Goal: Navigation & Orientation: Find specific page/section

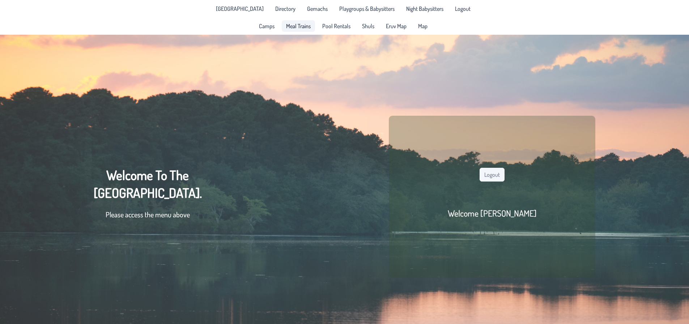
click at [299, 24] on span "Meal Trains" at bounding box center [298, 26] width 25 height 6
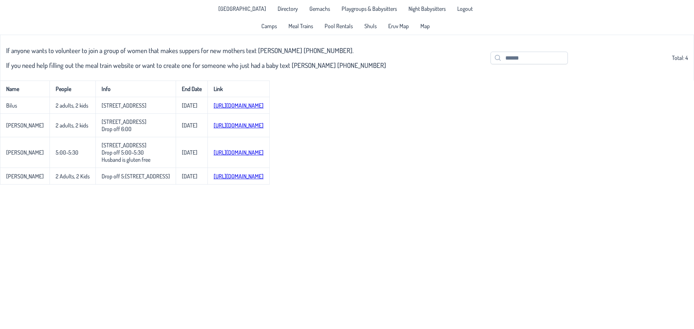
drag, startPoint x: 236, startPoint y: 107, endPoint x: 315, endPoint y: 225, distance: 141.5
click at [315, 227] on body "[GEOGRAPHIC_DATA] Directory Gemachs Playgroups & Babysitters Night Babysitters …" at bounding box center [347, 164] width 694 height 329
click at [394, 30] on link "Eruv Map" at bounding box center [398, 26] width 29 height 12
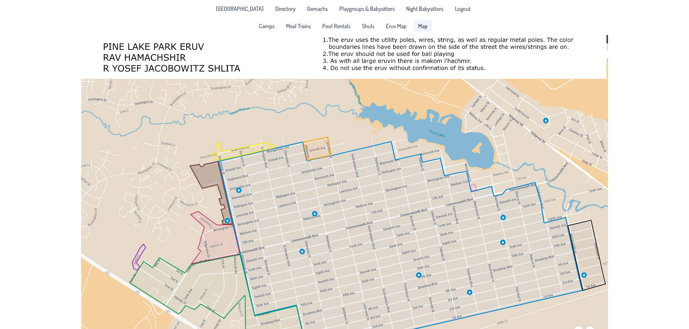
click at [426, 29] on span "Map" at bounding box center [422, 26] width 9 height 6
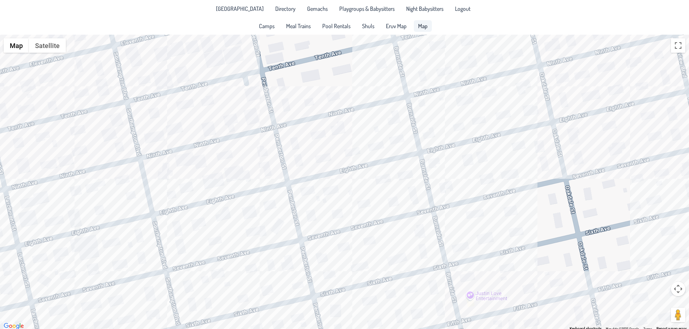
click at [520, 150] on div at bounding box center [344, 183] width 689 height 296
click at [392, 135] on div "Zevi & [PERSON_NAME] [STREET_ADDRESS]" at bounding box center [344, 183] width 689 height 296
click at [333, 134] on div "[PERSON_NAME] & [PERSON_NAME] [STREET_ADDRESS]" at bounding box center [344, 183] width 689 height 296
click at [454, 228] on div "Shmully & [PERSON_NAME] [STREET_ADDRESS]" at bounding box center [344, 183] width 689 height 296
click at [483, 236] on div "[PERSON_NAME] & [PERSON_NAME] [STREET_ADDRESS][PERSON_NAME]" at bounding box center [344, 183] width 689 height 296
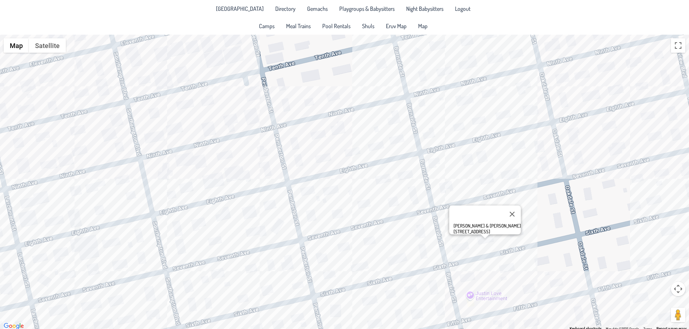
click at [527, 289] on div "[PERSON_NAME] & [PERSON_NAME] [STREET_ADDRESS]" at bounding box center [344, 183] width 689 height 296
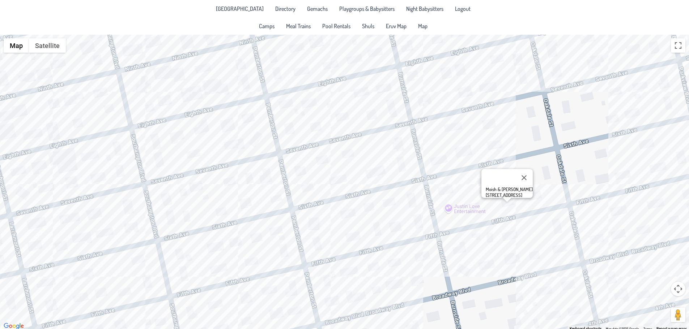
drag, startPoint x: 386, startPoint y: 260, endPoint x: 364, endPoint y: 169, distance: 93.8
click at [364, 169] on div "Moish & [PERSON_NAME] [STREET_ADDRESS]" at bounding box center [344, 183] width 689 height 296
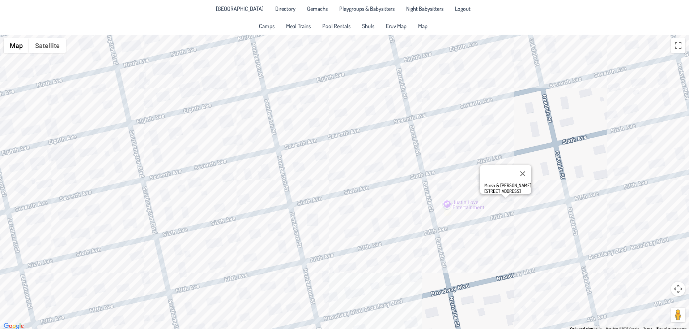
click at [417, 220] on div "Moish & [PERSON_NAME] [STREET_ADDRESS]" at bounding box center [344, 183] width 689 height 296
click at [393, 225] on div "[PERSON_NAME] & [PERSON_NAME] [STREET_ADDRESS][PERSON_NAME]" at bounding box center [344, 183] width 689 height 296
click at [341, 269] on div "[PERSON_NAME] & [PERSON_NAME] [STREET_ADDRESS]" at bounding box center [344, 183] width 689 height 296
click at [530, 254] on div "Mordy & [PERSON_NAME] [STREET_ADDRESS]" at bounding box center [344, 183] width 689 height 296
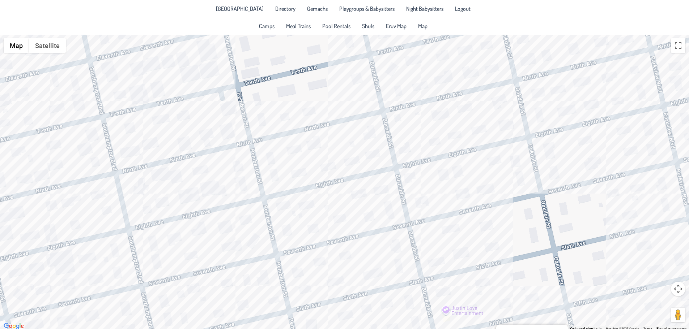
drag, startPoint x: 401, startPoint y: 158, endPoint x: 400, endPoint y: 265, distance: 107.7
click at [400, 265] on div "[PERSON_NAME] & [PERSON_NAME] [STREET_ADDRESS]" at bounding box center [344, 183] width 689 height 296
click at [214, 192] on div "[PERSON_NAME] & [PERSON_NAME] [STREET_ADDRESS]" at bounding box center [344, 183] width 689 height 296
click at [227, 231] on div "Nachi & [PERSON_NAME] [STREET_ADDRESS]" at bounding box center [344, 183] width 689 height 296
click at [590, 142] on div "[PERSON_NAME] & [PERSON_NAME] [STREET_ADDRESS]" at bounding box center [344, 183] width 689 height 296
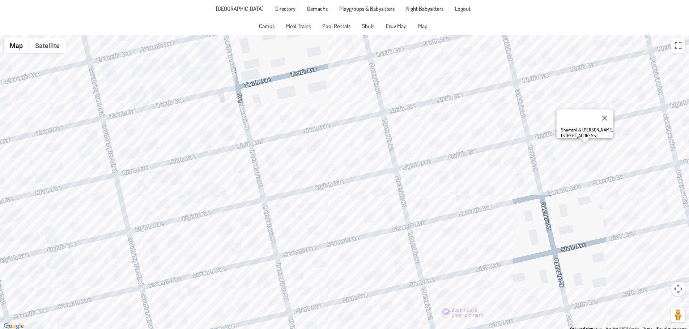
click at [607, 81] on div "Shamshi & [PERSON_NAME] [STREET_ADDRESS]" at bounding box center [344, 183] width 689 height 296
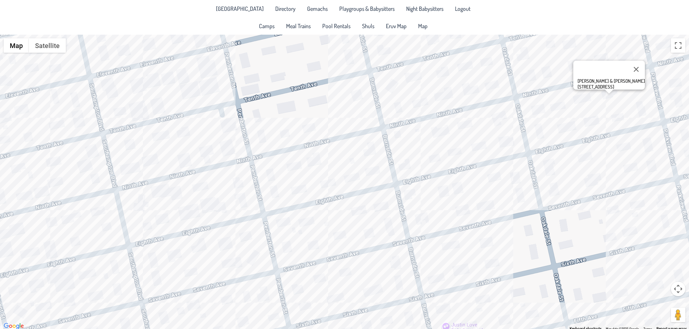
click at [429, 259] on div "[PERSON_NAME] & [PERSON_NAME] [STREET_ADDRESS]" at bounding box center [344, 183] width 689 height 296
click at [465, 269] on div "[PERSON_NAME] & [PERSON_NAME] [STREET_ADDRESS][PERSON_NAME]" at bounding box center [344, 183] width 689 height 296
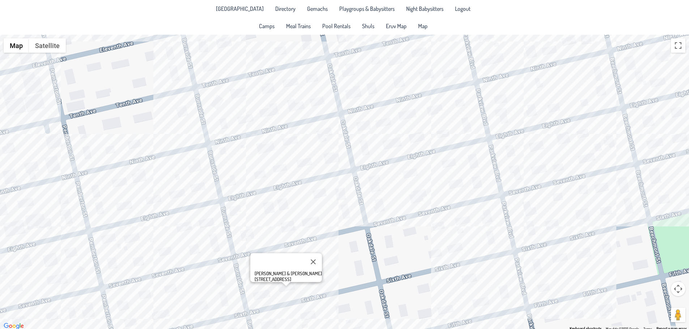
drag, startPoint x: 573, startPoint y: 232, endPoint x: 389, endPoint y: 249, distance: 184.5
click at [389, 249] on div "[PERSON_NAME] & [PERSON_NAME] [STREET_ADDRESS]" at bounding box center [344, 183] width 689 height 296
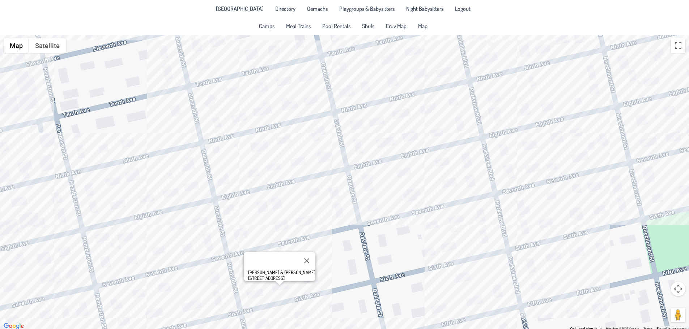
click at [537, 146] on div "[PERSON_NAME] & [PERSON_NAME] [STREET_ADDRESS]" at bounding box center [344, 183] width 689 height 296
click at [594, 192] on div "[PERSON_NAME] & [PERSON_NAME] [STREET_ADDRESS]" at bounding box center [344, 183] width 689 height 296
click at [622, 181] on div "& [PERSON_NAME] [STREET_ADDRESS]" at bounding box center [344, 183] width 689 height 296
click at [599, 184] on div "[PERSON_NAME] & [PERSON_NAME] [STREET_ADDRESS]" at bounding box center [344, 183] width 689 height 296
click at [528, 150] on div "& [PERSON_NAME] [STREET_ADDRESS]" at bounding box center [344, 183] width 689 height 296
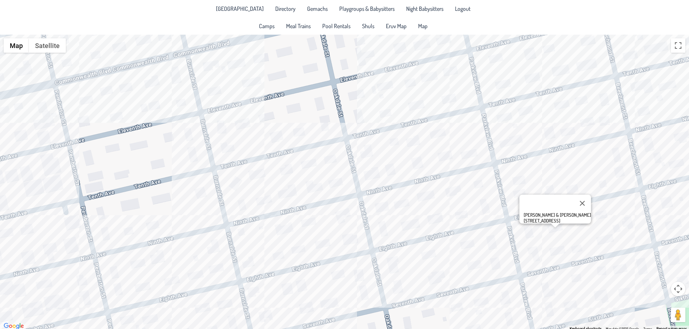
drag, startPoint x: 402, startPoint y: 126, endPoint x: 430, endPoint y: 215, distance: 93.1
click at [430, 215] on div "[PERSON_NAME] & [PERSON_NAME] [STREET_ADDRESS]" at bounding box center [344, 183] width 689 height 296
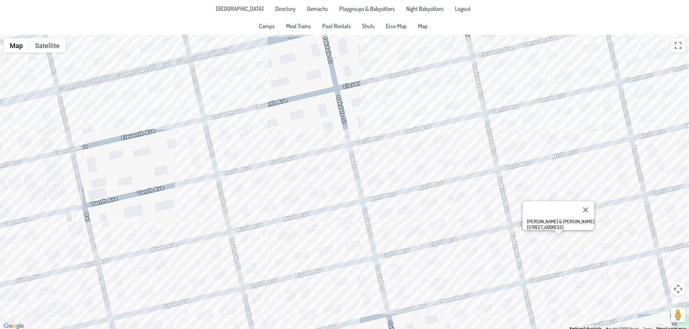
click at [441, 145] on div "[PERSON_NAME] & [PERSON_NAME] [STREET_ADDRESS]" at bounding box center [344, 183] width 689 height 296
click at [394, 179] on div "[PERSON_NAME] & [PERSON_NAME] [STREET_ADDRESS]" at bounding box center [344, 183] width 689 height 296
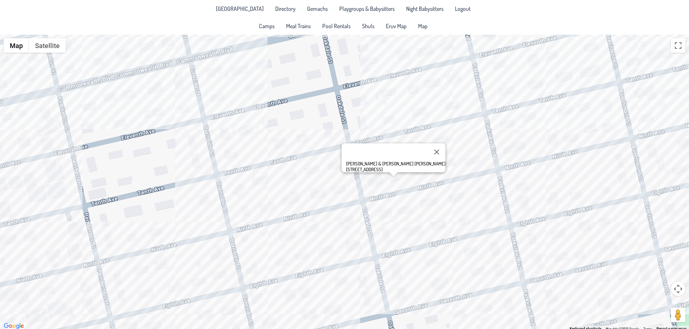
click at [380, 181] on div "[PERSON_NAME] & [PERSON_NAME] [PERSON_NAME] [STREET_ADDRESS]" at bounding box center [344, 183] width 689 height 296
click at [379, 186] on div "Shimmie & [PERSON_NAME] [STREET_ADDRESS]" at bounding box center [344, 183] width 689 height 296
click at [396, 183] on div "Shimmie & [PERSON_NAME] [STREET_ADDRESS]" at bounding box center [344, 183] width 689 height 296
click at [465, 199] on div "[PERSON_NAME] & [PERSON_NAME] [PERSON_NAME] [STREET_ADDRESS]" at bounding box center [344, 183] width 689 height 296
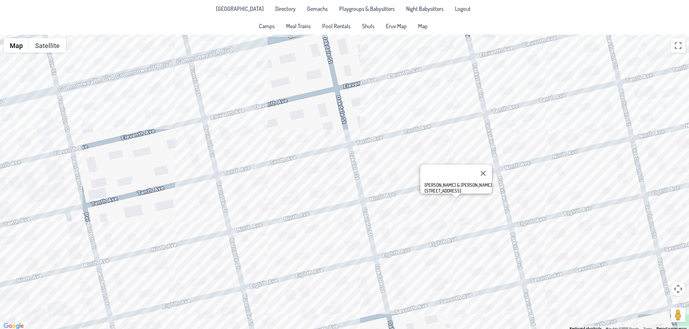
click at [260, 187] on div "[PERSON_NAME] & [PERSON_NAME] [STREET_ADDRESS]" at bounding box center [344, 183] width 689 height 296
click at [290, 185] on div "[PERSON_NAME] & [PERSON_NAME] [STREET_ADDRESS]" at bounding box center [344, 183] width 689 height 296
click at [261, 144] on div "[PERSON_NAME] & [PERSON_NAME] [STREET_ADDRESS]" at bounding box center [290, 158] width 72 height 29
click at [259, 150] on div "[PERSON_NAME] & [PERSON_NAME] [STREET_ADDRESS]" at bounding box center [344, 183] width 689 height 296
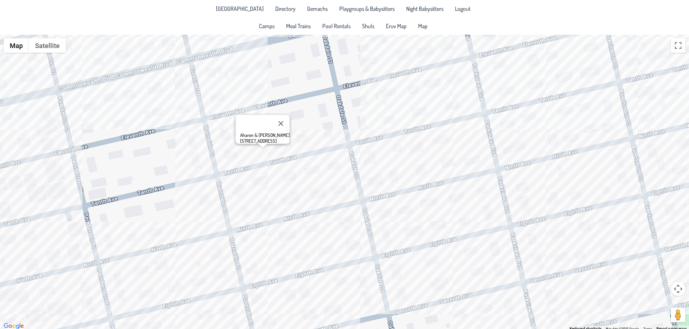
click at [228, 156] on div "Aharon & [PERSON_NAME] [STREET_ADDRESS]" at bounding box center [344, 183] width 689 height 296
click at [198, 163] on div "Sender & [PERSON_NAME] Union [STREET_ADDRESS][PERSON_NAME]" at bounding box center [344, 183] width 689 height 296
drag, startPoint x: 179, startPoint y: 215, endPoint x: 239, endPoint y: 197, distance: 63.2
click at [239, 197] on div "[PERSON_NAME] & [PERSON_NAME] [STREET_ADDRESS][PERSON_NAME]" at bounding box center [344, 183] width 689 height 296
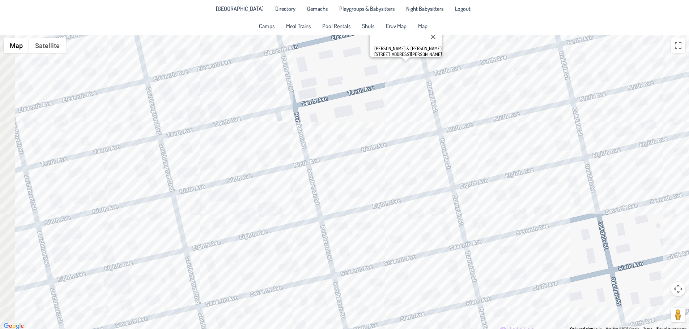
drag, startPoint x: 229, startPoint y: 227, endPoint x: 472, endPoint y: 123, distance: 264.8
click at [472, 123] on div "[PERSON_NAME] & [PERSON_NAME] [STREET_ADDRESS][PERSON_NAME]" at bounding box center [344, 183] width 689 height 296
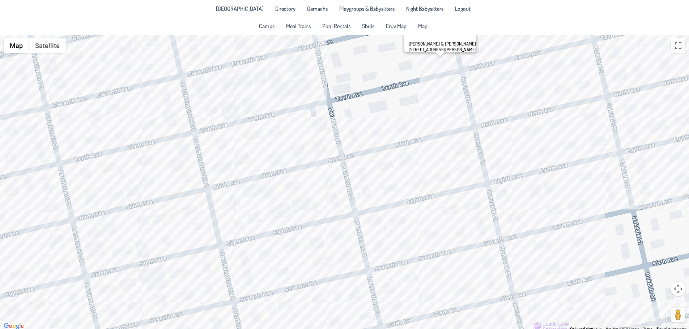
click at [295, 150] on div "[PERSON_NAME] & [PERSON_NAME] [STREET_ADDRESS][PERSON_NAME]" at bounding box center [344, 183] width 689 height 296
click at [304, 208] on div "Nesanel & [PERSON_NAME] [STREET_ADDRESS]" at bounding box center [344, 183] width 689 height 296
click at [146, 219] on div "Nachi & [PERSON_NAME] [STREET_ADDRESS]" at bounding box center [344, 183] width 689 height 296
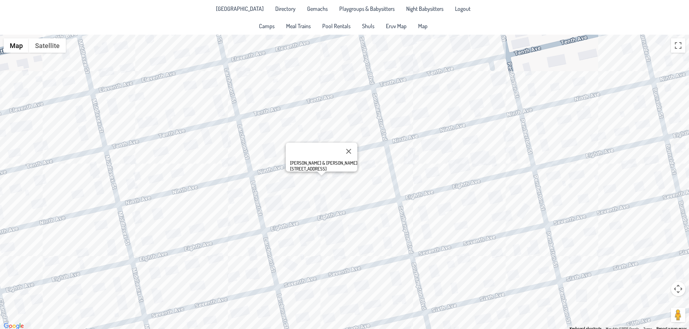
drag, startPoint x: 198, startPoint y: 226, endPoint x: 378, endPoint y: 180, distance: 185.5
click at [378, 180] on div "[PERSON_NAME] & [PERSON_NAME] [STREET_ADDRESS]" at bounding box center [344, 183] width 689 height 296
click at [282, 202] on div "[PERSON_NAME] & [PERSON_NAME] [STREET_ADDRESS]" at bounding box center [344, 183] width 689 height 296
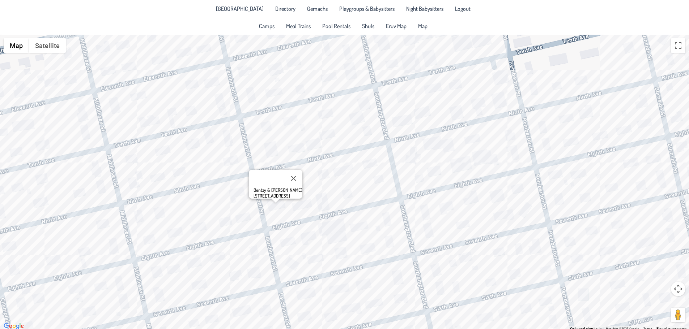
click at [218, 259] on div "Bentzy & [PERSON_NAME] [STREET_ADDRESS]" at bounding box center [344, 183] width 689 height 296
click at [174, 263] on div "[PERSON_NAME] & [PERSON_NAME] [STREET_ADDRESS]" at bounding box center [344, 183] width 689 height 296
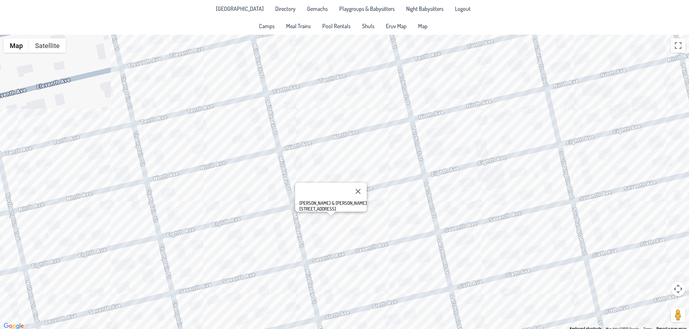
drag, startPoint x: 191, startPoint y: 213, endPoint x: 350, endPoint y: 159, distance: 168.2
click at [350, 159] on div "[PERSON_NAME] & [PERSON_NAME] [STREET_ADDRESS]" at bounding box center [344, 183] width 689 height 296
click at [266, 229] on div "[PERSON_NAME] & [PERSON_NAME] [STREET_ADDRESS]" at bounding box center [344, 183] width 689 height 296
click at [252, 188] on div "[PERSON_NAME] & [PERSON_NAME] [STREET_ADDRESS]" at bounding box center [344, 183] width 689 height 296
click at [247, 189] on div "[PERSON_NAME] & [PERSON_NAME] [STREET_ADDRESS]" at bounding box center [344, 183] width 689 height 296
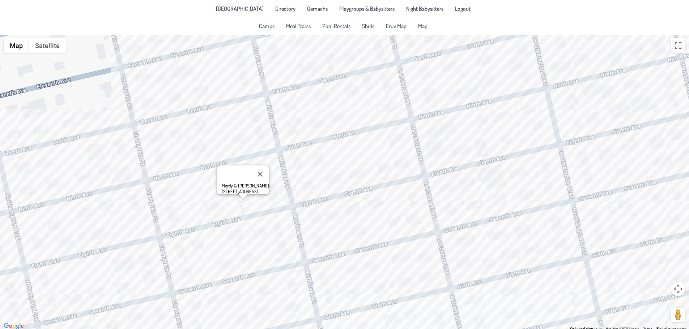
click at [256, 229] on div "Mordy & [PERSON_NAME] [STREET_ADDRESS]" at bounding box center [344, 183] width 689 height 296
click at [203, 248] on div "[PERSON_NAME] & [PERSON_NAME] [STREET_ADDRESS]" at bounding box center [344, 183] width 689 height 296
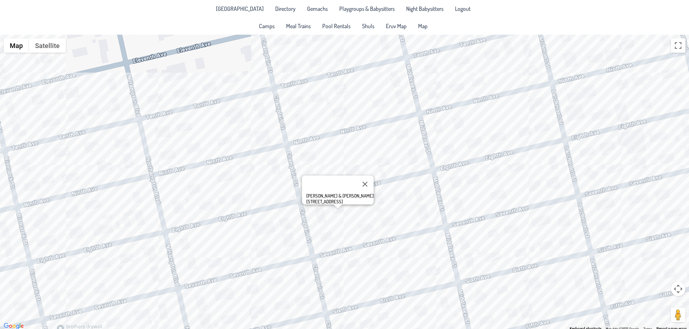
drag, startPoint x: 320, startPoint y: 185, endPoint x: 462, endPoint y: 148, distance: 146.9
click at [462, 148] on div "[PERSON_NAME] & [PERSON_NAME] [STREET_ADDRESS]" at bounding box center [344, 183] width 689 height 296
click at [270, 228] on div "[PERSON_NAME] & [PERSON_NAME] [STREET_ADDRESS]" at bounding box center [344, 183] width 689 height 296
click at [236, 251] on div "Yitzy & [PERSON_NAME] [STREET_ADDRESS]" at bounding box center [344, 183] width 689 height 296
click at [272, 141] on div "[PERSON_NAME] & [PERSON_NAME] [STREET_ADDRESS]" at bounding box center [344, 183] width 689 height 296
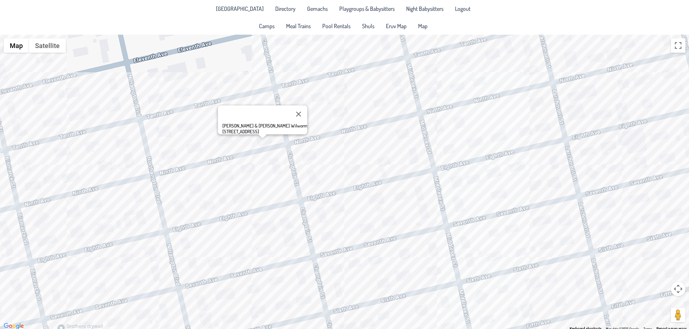
click at [251, 144] on div "[PERSON_NAME] & [PERSON_NAME] [STREET_ADDRESS]" at bounding box center [344, 183] width 689 height 296
click at [247, 138] on div "[PERSON_NAME] & [PERSON_NAME] [STREET_ADDRESS]" at bounding box center [344, 183] width 689 height 296
click at [271, 144] on div "Yossi & [PERSON_NAME] [STREET_ADDRESS]" at bounding box center [344, 183] width 689 height 296
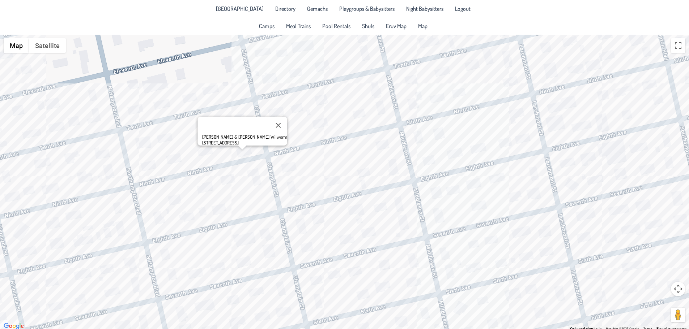
drag, startPoint x: 381, startPoint y: 118, endPoint x: 360, endPoint y: 123, distance: 21.1
click at [360, 123] on div "[PERSON_NAME] & [PERSON_NAME] [STREET_ADDRESS]" at bounding box center [344, 183] width 689 height 296
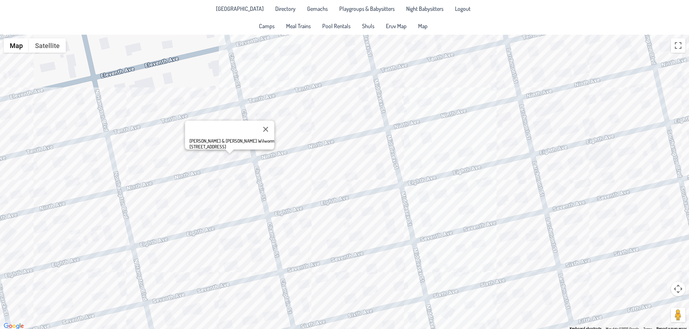
click at [422, 103] on div "[PERSON_NAME] & [PERSON_NAME] [STREET_ADDRESS]" at bounding box center [344, 183] width 689 height 296
click at [454, 96] on div "[PERSON_NAME] & [PERSON_NAME] [STREET_ADDRESS]" at bounding box center [344, 183] width 689 height 296
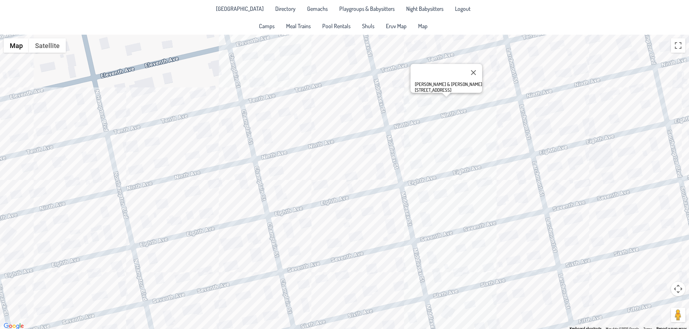
click at [445, 194] on div "Zevi & [PERSON_NAME] [STREET_ADDRESS]" at bounding box center [344, 183] width 689 height 296
click at [495, 174] on div "[PERSON_NAME] & [PERSON_NAME] [STREET_ADDRESS]" at bounding box center [344, 183] width 689 height 296
click at [482, 183] on div "[PERSON_NAME] & [PERSON_NAME] [STREET_ADDRESS]" at bounding box center [344, 183] width 689 height 296
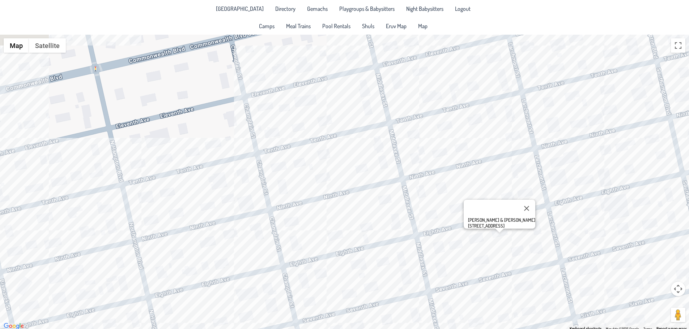
drag, startPoint x: 265, startPoint y: 122, endPoint x: 270, endPoint y: 136, distance: 14.6
click at [270, 136] on div "[PERSON_NAME] & [PERSON_NAME] [STREET_ADDRESS]" at bounding box center [344, 183] width 689 height 296
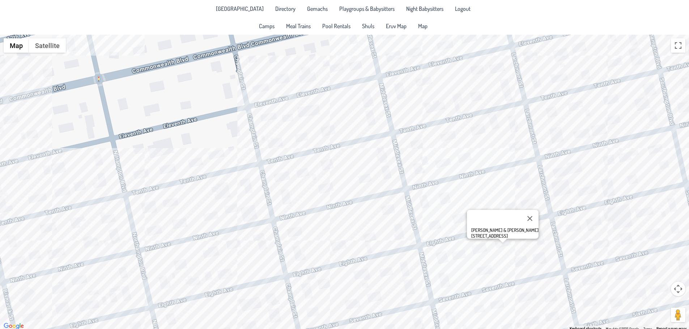
click at [271, 124] on div "[PERSON_NAME] & [PERSON_NAME] [STREET_ADDRESS]" at bounding box center [344, 183] width 689 height 296
click at [306, 78] on div "[PERSON_NAME] & Etti Fireman [STREET_ADDRESS]" at bounding box center [344, 183] width 689 height 296
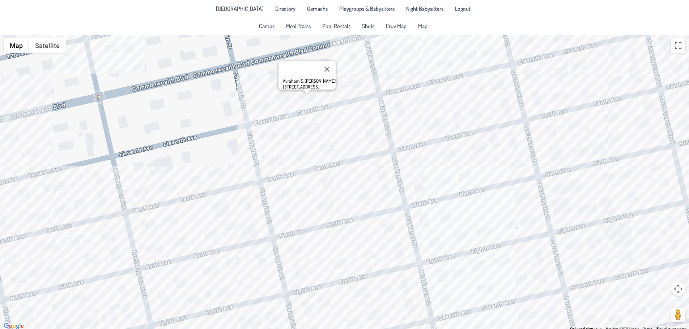
click at [409, 78] on div "Avraham & [PERSON_NAME] [STREET_ADDRESS]" at bounding box center [344, 183] width 689 height 296
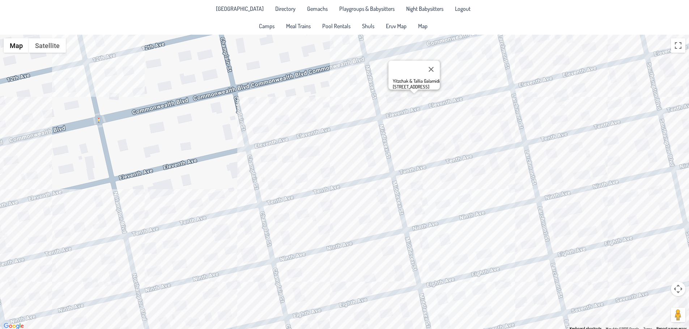
click at [371, 162] on div "Yitzchak & Tallia Galamidi [STREET_ADDRESS]" at bounding box center [344, 183] width 689 height 296
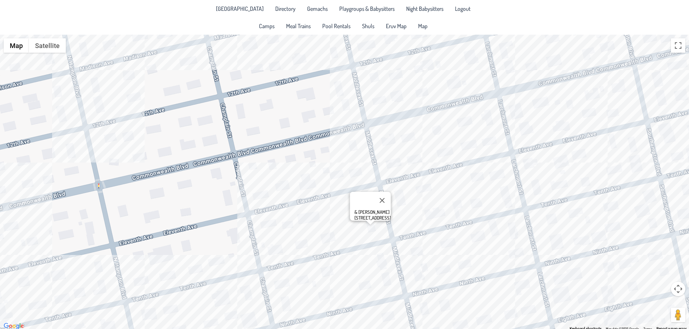
drag, startPoint x: 276, startPoint y: 106, endPoint x: 276, endPoint y: 172, distance: 66.5
click at [276, 172] on div "& Ita Nemtzov [STREET_ADDRESS]" at bounding box center [344, 183] width 689 height 296
click at [349, 111] on div "& Ita Nemtzov [STREET_ADDRESS]" at bounding box center [344, 183] width 689 height 296
click at [378, 107] on div "[PERSON_NAME] & [PERSON_NAME] [STREET_ADDRESS]" at bounding box center [344, 183] width 689 height 296
click at [407, 162] on div "[PERSON_NAME] & [PERSON_NAME] [STREET_ADDRESS]" at bounding box center [344, 183] width 689 height 296
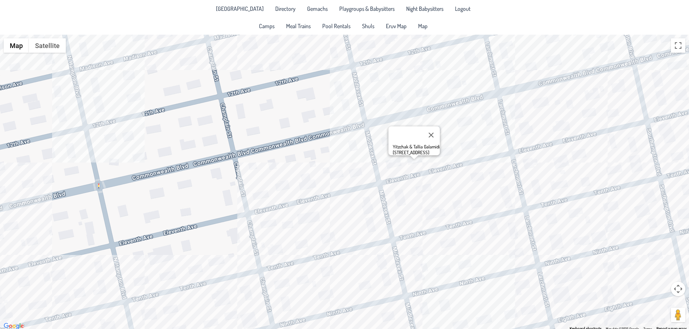
click at [406, 201] on div "Yitzchak & Tallia Galamidi [STREET_ADDRESS]" at bounding box center [344, 183] width 689 height 296
click at [429, 193] on div "[PERSON_NAME] & [PERSON_NAME] [STREET_ADDRESS]" at bounding box center [344, 183] width 689 height 296
click at [364, 221] on div "Michoel & [PERSON_NAME] [STREET_ADDRESS]" at bounding box center [344, 183] width 689 height 296
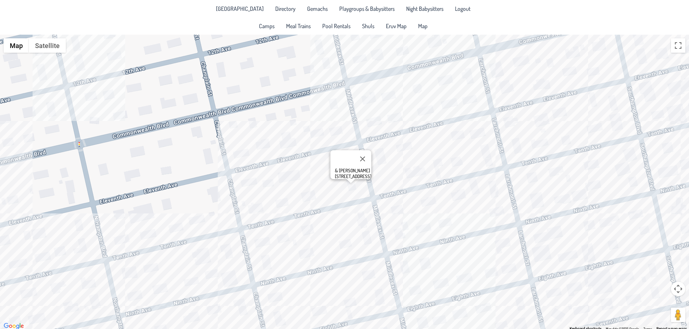
drag, startPoint x: 394, startPoint y: 220, endPoint x: 384, endPoint y: 192, distance: 29.3
click at [384, 192] on div "& Ita Nemtzov [STREET_ADDRESS]" at bounding box center [344, 183] width 689 height 296
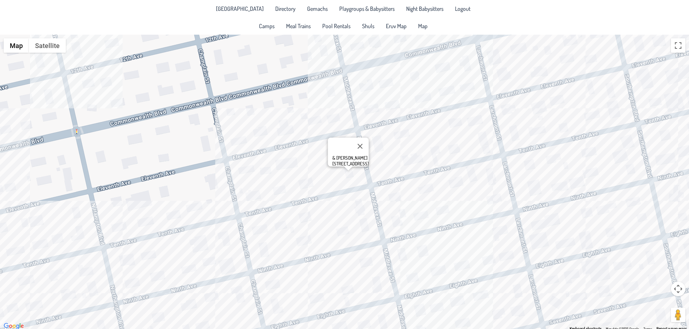
click at [419, 221] on div "& Ita Nemtzov [STREET_ADDRESS]" at bounding box center [344, 183] width 689 height 296
click at [446, 209] on div "[PERSON_NAME] & [PERSON_NAME] [STREET_ADDRESS]" at bounding box center [422, 206] width 67 height 12
click at [448, 218] on div "[PERSON_NAME] & [PERSON_NAME] [STREET_ADDRESS]" at bounding box center [344, 183] width 689 height 296
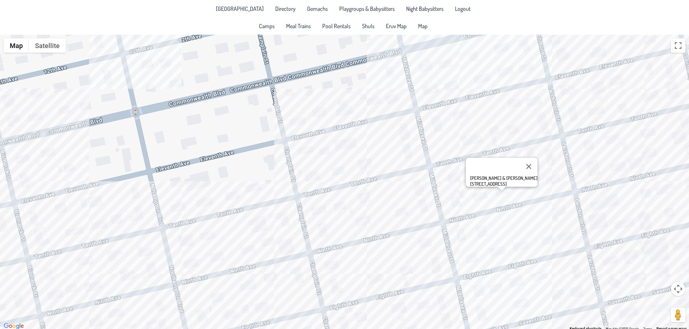
drag, startPoint x: 264, startPoint y: 238, endPoint x: 323, endPoint y: 217, distance: 62.2
click at [323, 217] on div "Zevi & [PERSON_NAME] [STREET_ADDRESS]" at bounding box center [344, 183] width 689 height 296
click at [311, 147] on div "Zevi & [PERSON_NAME] [STREET_ADDRESS]" at bounding box center [344, 183] width 689 height 296
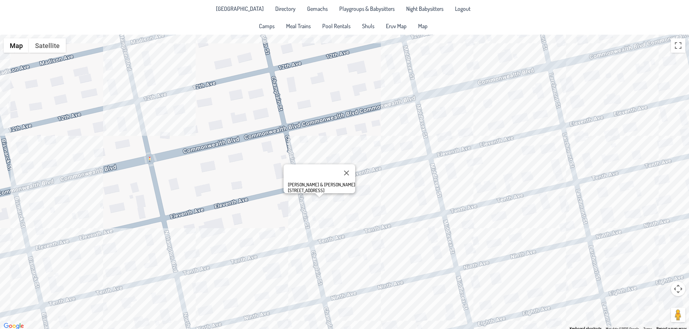
drag, startPoint x: 281, startPoint y: 163, endPoint x: 295, endPoint y: 212, distance: 50.5
click at [295, 212] on div "[PERSON_NAME] & Etti Fireman [STREET_ADDRESS]" at bounding box center [344, 183] width 689 height 296
click at [152, 87] on div "[PERSON_NAME] & Etti Fireman [STREET_ADDRESS]" at bounding box center [344, 183] width 689 height 296
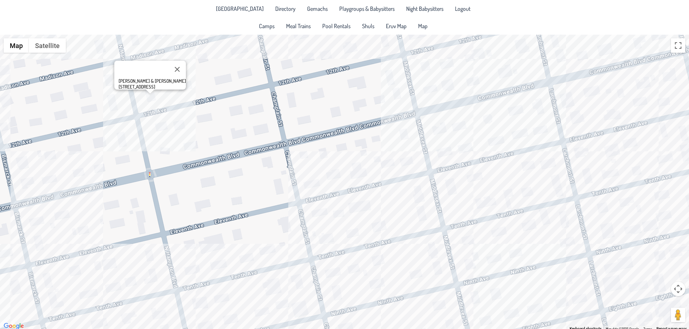
click at [90, 231] on div "[PERSON_NAME] & [PERSON_NAME] [STREET_ADDRESS]" at bounding box center [344, 183] width 689 height 296
click at [111, 266] on div "[PERSON_NAME] & [PERSON_NAME] [STREET_ADDRESS]" at bounding box center [344, 183] width 689 height 296
click at [74, 271] on div "Sheya & [PERSON_NAME] [STREET_ADDRESS]" at bounding box center [344, 183] width 689 height 296
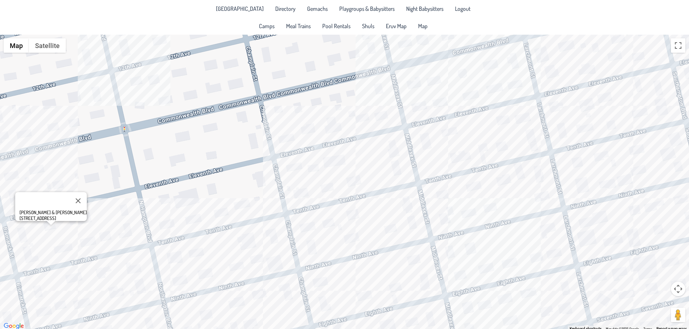
drag, startPoint x: 379, startPoint y: 280, endPoint x: 354, endPoint y: 234, distance: 52.6
click at [354, 234] on div "[PERSON_NAME] & [PERSON_NAME] [STREET_ADDRESS]" at bounding box center [344, 183] width 689 height 296
click at [298, 163] on div "[PERSON_NAME] & [PERSON_NAME] [STREET_ADDRESS]" at bounding box center [344, 183] width 689 height 296
click at [338, 138] on div "[PERSON_NAME] & Etti Fireman [STREET_ADDRESS]" at bounding box center [344, 183] width 689 height 296
click at [337, 129] on div "[PERSON_NAME] & Etti Fireman [STREET_ADDRESS]" at bounding box center [344, 183] width 689 height 296
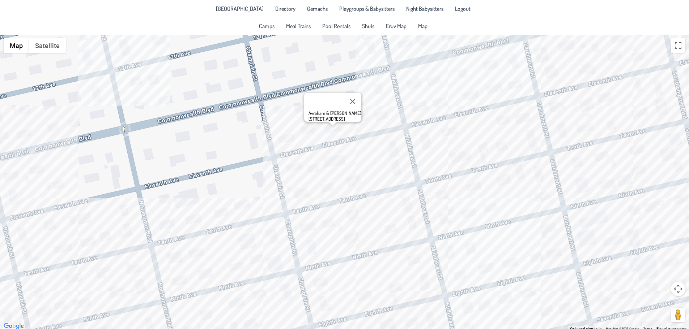
click at [441, 107] on div "Avraham & [PERSON_NAME] [STREET_ADDRESS]" at bounding box center [344, 183] width 689 height 296
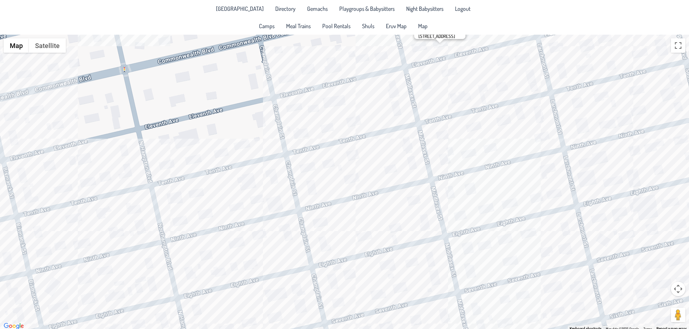
drag, startPoint x: 417, startPoint y: 274, endPoint x: 417, endPoint y: 213, distance: 61.8
click at [417, 213] on div "Yitzchak & Tallia Galamidi [STREET_ADDRESS]" at bounding box center [344, 183] width 689 height 296
click at [358, 278] on div "Yitzchak & Tallia Galamidi [STREET_ADDRESS]" at bounding box center [344, 183] width 689 height 296
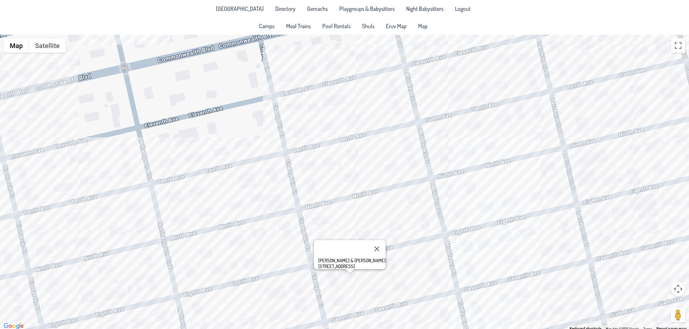
click at [400, 228] on div "[PERSON_NAME] & [PERSON_NAME] [STREET_ADDRESS]" at bounding box center [344, 183] width 689 height 296
click at [415, 270] on div "Mordy & [PERSON_NAME] [STREET_ADDRESS]" at bounding box center [344, 183] width 689 height 296
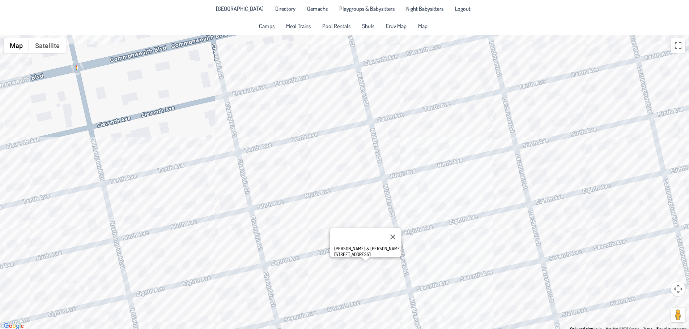
drag, startPoint x: 486, startPoint y: 189, endPoint x: 434, endPoint y: 187, distance: 52.4
click at [435, 188] on div "[PERSON_NAME] & [PERSON_NAME] [STREET_ADDRESS]" at bounding box center [344, 183] width 689 height 296
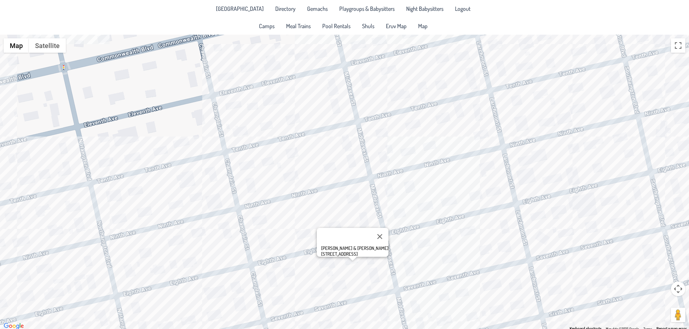
click at [350, 273] on div "[PERSON_NAME] & [PERSON_NAME] [STREET_ADDRESS]" at bounding box center [344, 183] width 689 height 296
click at [327, 228] on div "[PERSON_NAME] & [PERSON_NAME] [STREET_ADDRESS]" at bounding box center [353, 242] width 72 height 29
click at [328, 222] on div "[PERSON_NAME] & [PERSON_NAME] [STREET_ADDRESS]" at bounding box center [344, 183] width 689 height 296
click at [419, 243] on div "Mordy & [PERSON_NAME] [STREET_ADDRESS]" at bounding box center [344, 183] width 689 height 296
click at [465, 231] on div "[PERSON_NAME] & [PERSON_NAME] [STREET_ADDRESS]" at bounding box center [344, 183] width 689 height 296
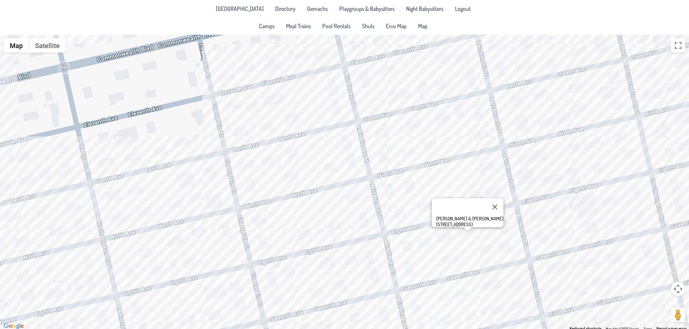
click at [534, 181] on div "[PERSON_NAME] & [PERSON_NAME] [STREET_ADDRESS]" at bounding box center [344, 183] width 689 height 296
click at [571, 154] on div "Bentzy & [PERSON_NAME] [STREET_ADDRESS]" at bounding box center [344, 183] width 689 height 296
click at [430, 154] on div "[PERSON_NAME] & [PERSON_NAME] [STREET_ADDRESS]" at bounding box center [344, 183] width 689 height 296
click at [418, 147] on div "Zevi & [PERSON_NAME] [STREET_ADDRESS]" at bounding box center [344, 183] width 689 height 296
click at [398, 150] on div "Zevi & [PERSON_NAME] [STREET_ADDRESS]" at bounding box center [344, 183] width 689 height 296
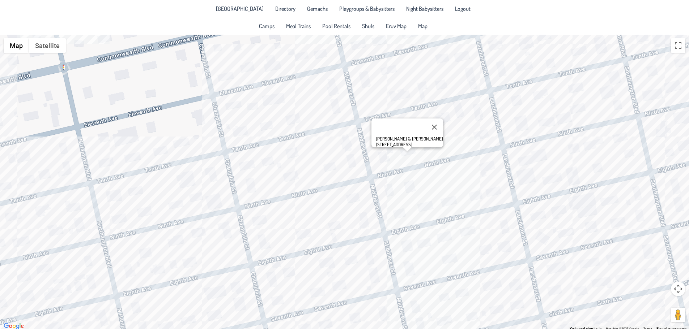
click at [441, 152] on div "[PERSON_NAME] & [PERSON_NAME] [STREET_ADDRESS]" at bounding box center [344, 183] width 689 height 296
click at [437, 148] on div "[PERSON_NAME] & [PERSON_NAME] [STREET_ADDRESS]" at bounding box center [344, 183] width 689 height 296
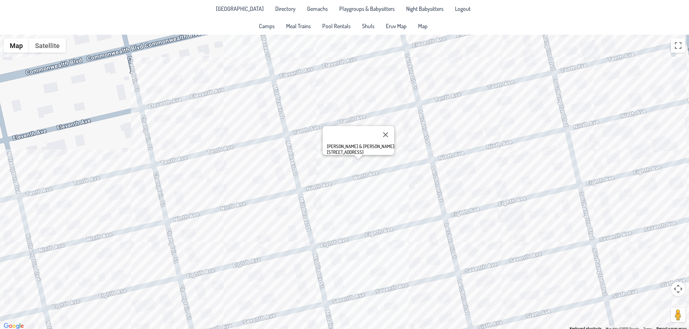
drag, startPoint x: 577, startPoint y: 202, endPoint x: 330, endPoint y: 180, distance: 248.0
click at [505, 216] on div "Zevi & [PERSON_NAME] [STREET_ADDRESS]" at bounding box center [344, 183] width 689 height 296
click at [268, 122] on div "Zevi & [PERSON_NAME] [STREET_ADDRESS]" at bounding box center [344, 183] width 689 height 296
click at [298, 92] on div "& Ita Nemtzov [STREET_ADDRESS]" at bounding box center [344, 183] width 689 height 296
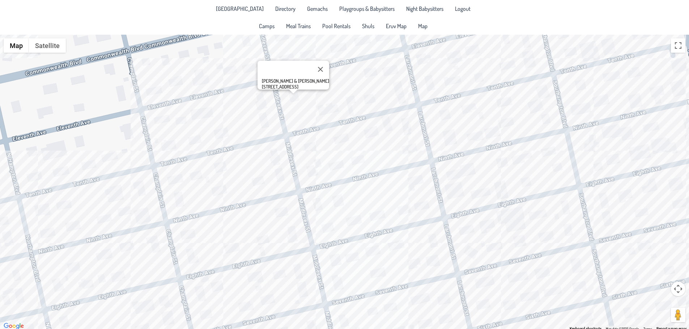
click at [319, 84] on div "[PERSON_NAME] & [PERSON_NAME] [STREET_ADDRESS]" at bounding box center [344, 183] width 689 height 296
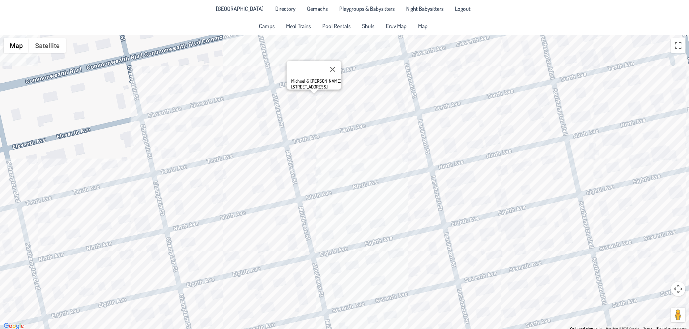
click at [304, 54] on div "Michoel & [PERSON_NAME] [STREET_ADDRESS]" at bounding box center [344, 183] width 689 height 296
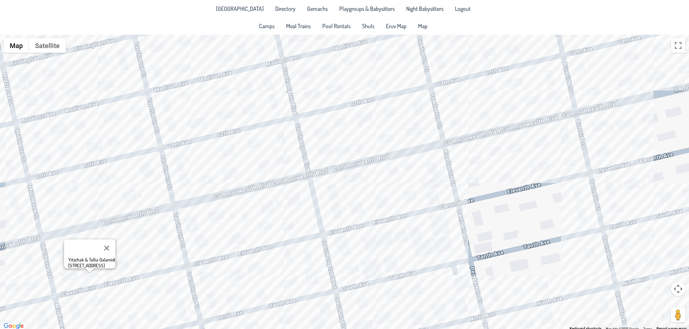
drag, startPoint x: 445, startPoint y: 134, endPoint x: 222, endPoint y: 296, distance: 275.8
click at [222, 296] on div "Yitzchak & Tallia Galamidi [STREET_ADDRESS]" at bounding box center [344, 183] width 689 height 296
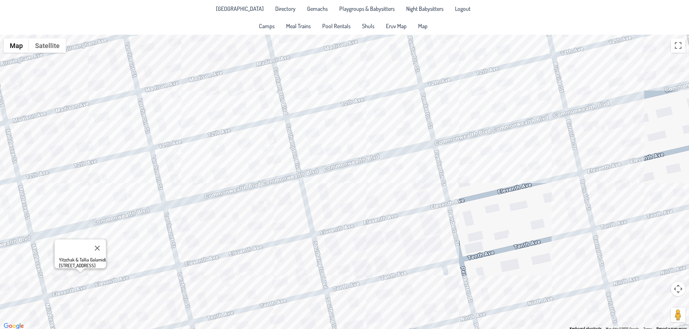
click at [518, 99] on div "Yitzchak & Tallia Galamidi [STREET_ADDRESS]" at bounding box center [344, 183] width 689 height 296
click at [491, 152] on div "[PERSON_NAME] & [PERSON_NAME] [STREET_ADDRESS]" at bounding box center [344, 183] width 689 height 296
click at [555, 144] on div "[PERSON_NAME] & [PERSON_NAME] [STREET_ADDRESS]" at bounding box center [344, 183] width 689 height 296
click at [496, 147] on div "[PERSON_NAME] & [PERSON_NAME] [STREET_ADDRESS][PERSON_NAME]" at bounding box center [344, 183] width 689 height 296
click at [560, 134] on div "[PERSON_NAME] & [PERSON_NAME] [STREET_ADDRESS]" at bounding box center [344, 183] width 689 height 296
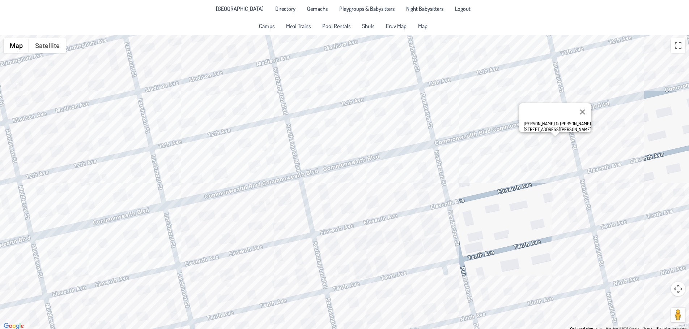
click at [347, 177] on div "[PERSON_NAME] & [PERSON_NAME] [STREET_ADDRESS][PERSON_NAME]" at bounding box center [344, 183] width 689 height 296
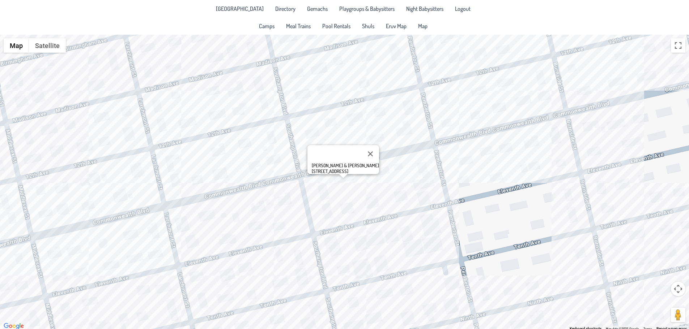
click at [257, 206] on div "[PERSON_NAME] & [PERSON_NAME] [STREET_ADDRESS]" at bounding box center [344, 183] width 689 height 296
click at [183, 183] on div "Yossi & [PERSON_NAME] [STREET_ADDRESS]" at bounding box center [344, 183] width 689 height 296
click at [193, 150] on button "Close" at bounding box center [188, 156] width 17 height 17
click at [178, 158] on div at bounding box center [344, 183] width 689 height 296
click at [338, 186] on div "[PERSON_NAME] & [PERSON_NAME] [STREET_ADDRESS]" at bounding box center [344, 183] width 689 height 296
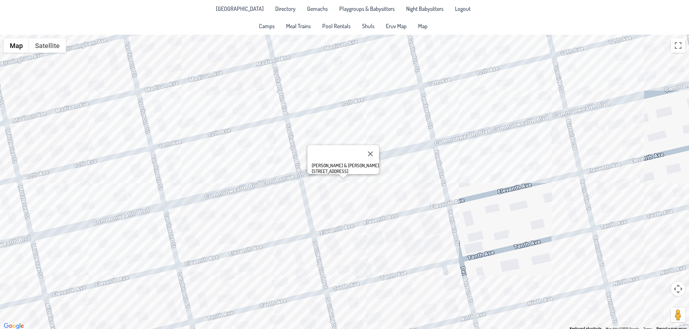
click at [479, 158] on div "[PERSON_NAME] & [PERSON_NAME] [STREET_ADDRESS]" at bounding box center [344, 183] width 689 height 296
click at [518, 100] on div "[PERSON_NAME] & [PERSON_NAME] [STREET_ADDRESS]" at bounding box center [344, 183] width 689 height 296
click at [564, 136] on div "[PERSON_NAME] & [PERSON_NAME] [STREET_ADDRESS]" at bounding box center [344, 183] width 689 height 296
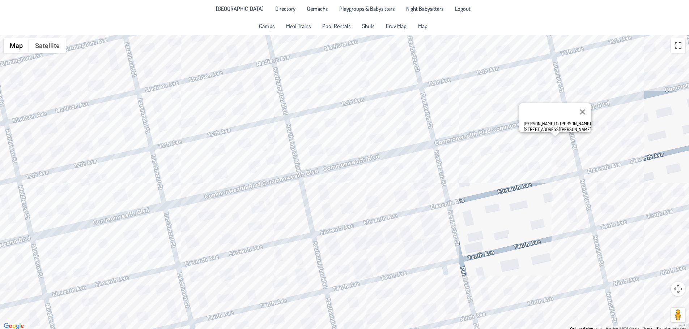
click at [584, 91] on div "[PERSON_NAME] & [PERSON_NAME] [STREET_ADDRESS][PERSON_NAME]" at bounding box center [344, 183] width 689 height 296
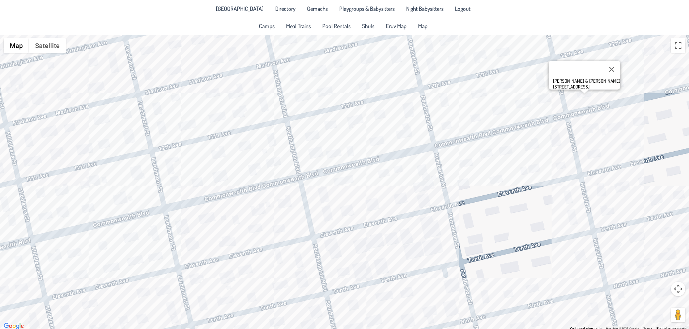
click at [615, 89] on div "[PERSON_NAME] & [PERSON_NAME] [STREET_ADDRESS]" at bounding box center [344, 183] width 689 height 296
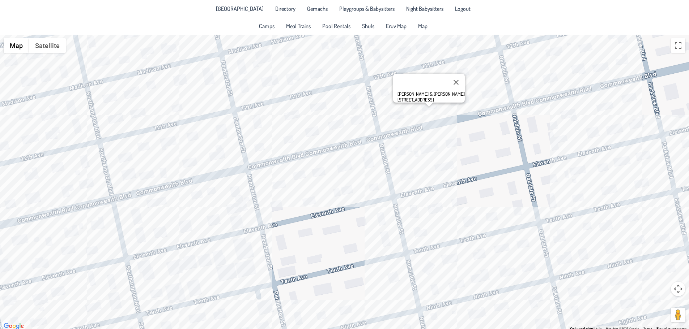
drag, startPoint x: 601, startPoint y: 116, endPoint x: 417, endPoint y: 127, distance: 185.1
click at [417, 127] on div "[PERSON_NAME] & [PERSON_NAME] [STREET_ADDRESS]" at bounding box center [344, 183] width 689 height 296
click at [386, 242] on div "[PERSON_NAME] & [PERSON_NAME] [STREET_ADDRESS]" at bounding box center [344, 183] width 689 height 296
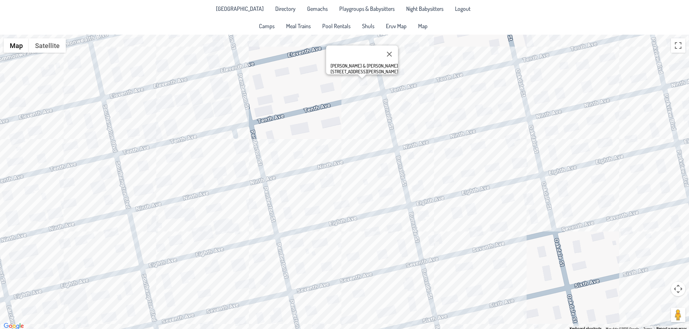
drag, startPoint x: 420, startPoint y: 284, endPoint x: 396, endPoint y: 123, distance: 162.7
click at [396, 123] on div "[PERSON_NAME] & [PERSON_NAME] [STREET_ADDRESS][PERSON_NAME]" at bounding box center [344, 183] width 689 height 296
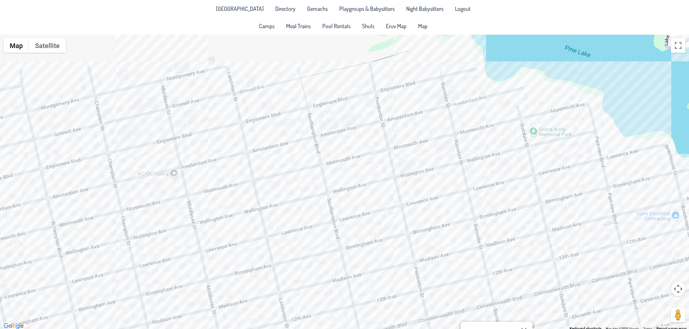
drag, startPoint x: 554, startPoint y: 89, endPoint x: 409, endPoint y: 158, distance: 161.2
click at [409, 158] on div "[PERSON_NAME] & [PERSON_NAME] [STREET_ADDRESS][PERSON_NAME]" at bounding box center [344, 183] width 689 height 296
click at [446, 147] on div "[PERSON_NAME] & [PERSON_NAME] [STREET_ADDRESS][PERSON_NAME]" at bounding box center [344, 183] width 689 height 296
click at [467, 147] on div "[PERSON_NAME] & [PERSON_NAME] [STREET_ADDRESS]" at bounding box center [344, 183] width 689 height 296
click at [478, 149] on div "[PERSON_NAME] & [PERSON_NAME] [STREET_ADDRESS][PERSON_NAME]" at bounding box center [344, 183] width 689 height 296
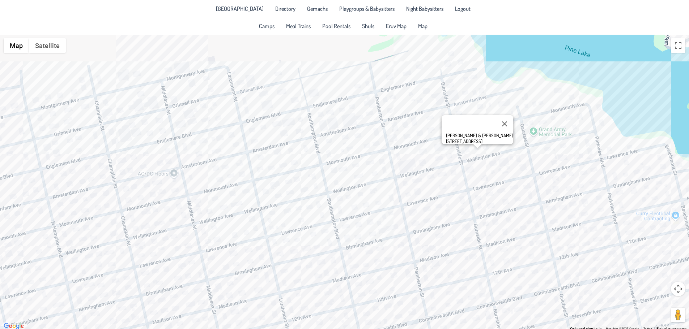
click at [490, 149] on div "[PERSON_NAME] & [PERSON_NAME] [STREET_ADDRESS]" at bounding box center [344, 183] width 689 height 296
click at [464, 151] on div "Avromi & [PERSON_NAME] [STREET_ADDRESS]" at bounding box center [344, 183] width 689 height 296
click at [425, 162] on div "[PERSON_NAME] & [PERSON_NAME] [STREET_ADDRESS][PERSON_NAME]" at bounding box center [344, 183] width 689 height 296
click at [412, 164] on div "[PERSON_NAME] & [PERSON_NAME] [GEOGRAPHIC_DATA]." at bounding box center [344, 183] width 689 height 296
click at [400, 165] on div "Ari & [PERSON_NAME] [STREET_ADDRESS]" at bounding box center [344, 183] width 689 height 296
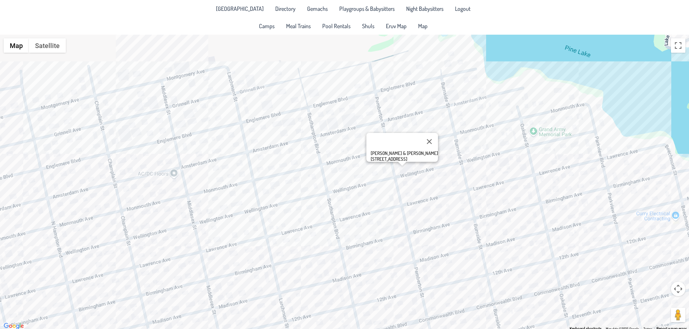
click at [478, 137] on div "[PERSON_NAME] & [PERSON_NAME] [STREET_ADDRESS][PERSON_NAME]" at bounding box center [344, 183] width 689 height 296
click at [500, 135] on div "[PERSON_NAME] & [PERSON_NAME] [STREET_ADDRESS]" at bounding box center [344, 183] width 689 height 296
click at [507, 132] on div at bounding box center [502, 132] width 9 height 4
click at [509, 132] on div "[PERSON_NAME] & [PERSON_NAME][GEOGRAPHIC_DATA][STREET_ADDRESS]" at bounding box center [344, 183] width 689 height 296
click at [513, 138] on div "[PERSON_NAME] & [PERSON_NAME] [STREET_ADDRESS]" at bounding box center [344, 183] width 689 height 296
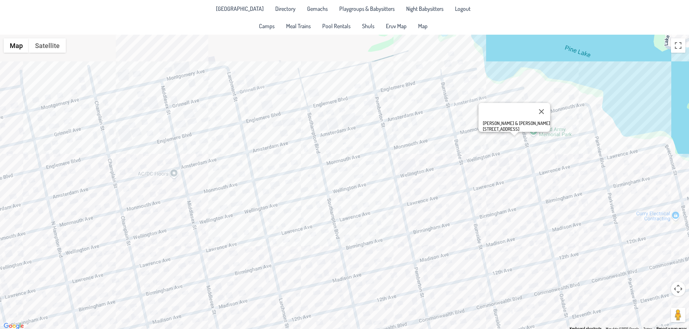
click at [506, 134] on div "[PERSON_NAME] & [PERSON_NAME] [STREET_ADDRESS]" at bounding box center [344, 183] width 689 height 296
click at [510, 131] on div "[PERSON_NAME] & [PERSON_NAME][GEOGRAPHIC_DATA][STREET_ADDRESS]" at bounding box center [344, 183] width 689 height 296
click at [473, 123] on div "Akiva & [PERSON_NAME] [STREET_ADDRESS]" at bounding box center [344, 183] width 689 height 296
click at [494, 122] on div "Simcha & [PERSON_NAME] Press [STREET_ADDRESS]" at bounding box center [344, 183] width 689 height 296
click at [493, 91] on button "Close" at bounding box center [498, 96] width 17 height 17
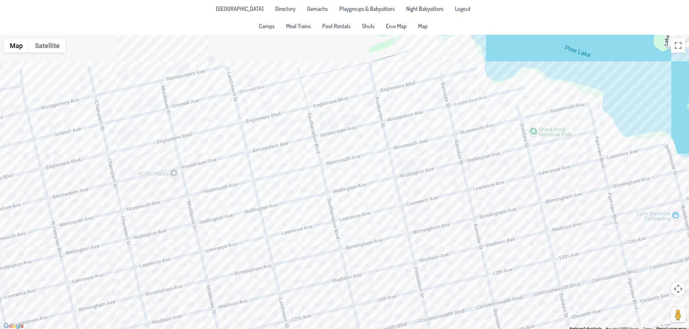
click at [485, 107] on div at bounding box center [344, 183] width 689 height 296
click at [530, 98] on div "Elazar & [PERSON_NAME] [STREET_ADDRESS]" at bounding box center [344, 183] width 689 height 296
click at [666, 167] on div "Yanky & [PERSON_NAME] [STREET_ADDRESS]" at bounding box center [344, 183] width 689 height 296
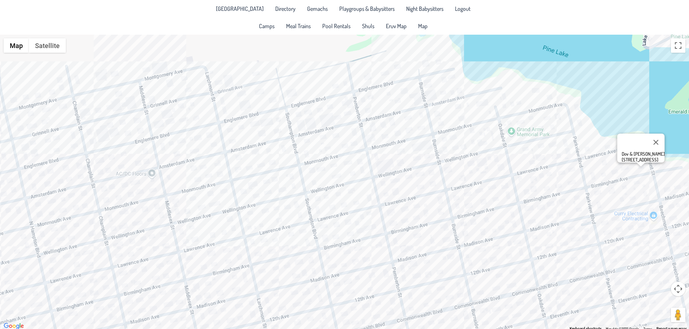
click at [672, 215] on div "Dov & [PERSON_NAME] [STREET_ADDRESS]" at bounding box center [344, 183] width 689 height 296
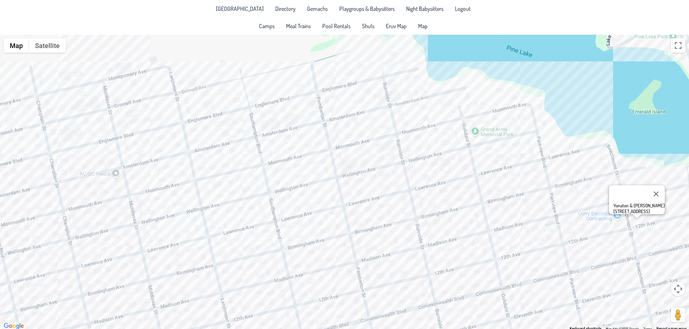
click at [594, 213] on div "Yonaton & [PERSON_NAME] [STREET_ADDRESS]" at bounding box center [344, 183] width 689 height 296
click at [603, 169] on div "Shmuli & [PERSON_NAME] [STREET_ADDRESS]" at bounding box center [344, 183] width 689 height 296
click at [540, 240] on div "Dov & [PERSON_NAME] [STREET_ADDRESS]" at bounding box center [344, 183] width 689 height 296
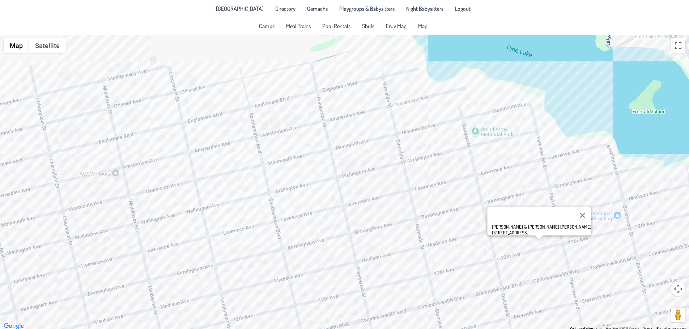
click at [635, 219] on div "[PERSON_NAME] & [PERSON_NAME] [PERSON_NAME] [STREET_ADDRESS]" at bounding box center [344, 183] width 689 height 296
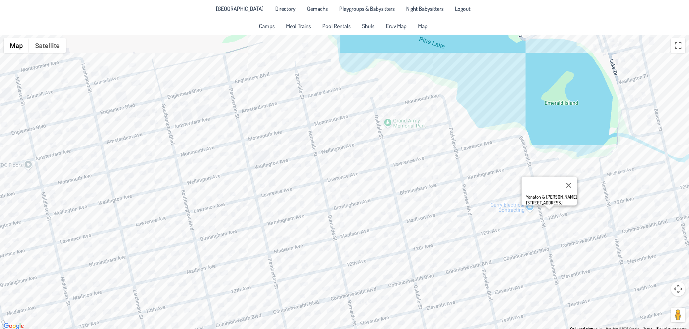
drag, startPoint x: 651, startPoint y: 251, endPoint x: 563, endPoint y: 243, distance: 87.9
click at [563, 243] on div "Yonaton & [PERSON_NAME] [STREET_ADDRESS]" at bounding box center [344, 183] width 689 height 296
click at [410, 179] on div "Yonaton & [PERSON_NAME] [STREET_ADDRESS]" at bounding box center [344, 183] width 689 height 296
click at [406, 187] on div "Srulie & [PERSON_NAME] [STREET_ADDRESS]" at bounding box center [344, 183] width 689 height 296
click at [563, 257] on div "[PERSON_NAME] & [PERSON_NAME] [STREET_ADDRESS]" at bounding box center [344, 183] width 689 height 296
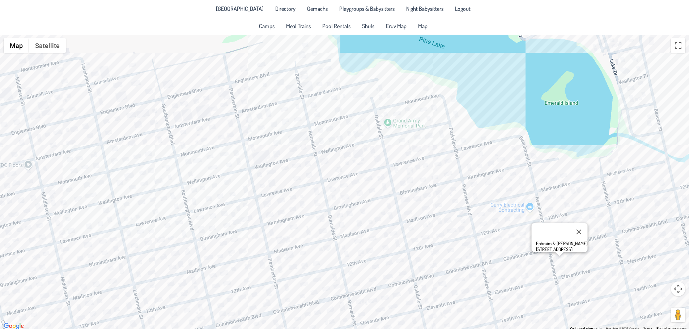
click at [589, 256] on div "Ephraim & [PERSON_NAME] [STREET_ADDRESS]" at bounding box center [344, 183] width 689 height 296
click at [595, 252] on div "Ephraim & [PERSON_NAME] [STREET_ADDRESS]" at bounding box center [344, 183] width 689 height 296
click at [617, 275] on div "[PERSON_NAME] & [PERSON_NAME] [STREET_ADDRESS]" at bounding box center [344, 183] width 689 height 296
click at [617, 279] on div "[PERSON_NAME] & [PERSON_NAME] [STREET_ADDRESS]" at bounding box center [344, 183] width 689 height 296
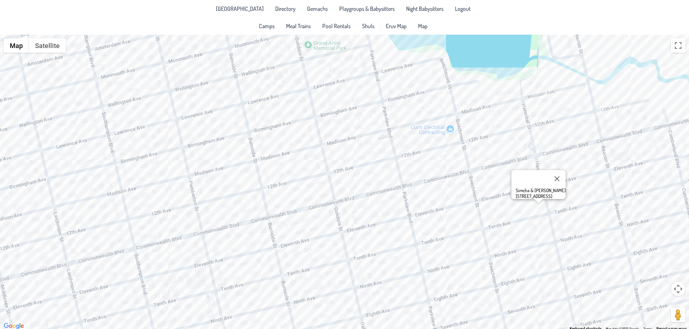
drag, startPoint x: 566, startPoint y: 255, endPoint x: 481, endPoint y: 182, distance: 111.6
click at [481, 182] on div "Simcha & [PERSON_NAME] [STREET_ADDRESS]" at bounding box center [344, 183] width 689 height 296
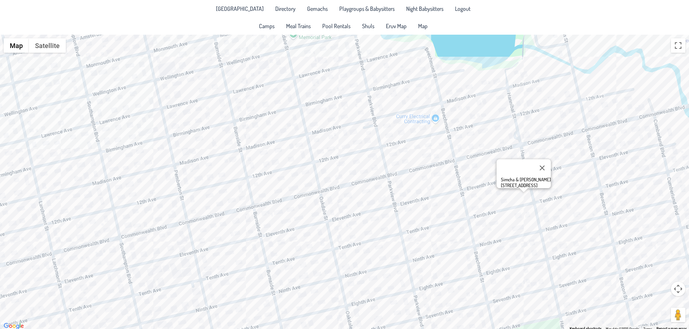
click at [504, 217] on div "Simcha & [PERSON_NAME] [STREET_ADDRESS]" at bounding box center [344, 183] width 689 height 296
click at [490, 222] on div "Shmuly & [PERSON_NAME] [STREET_ADDRESS]" at bounding box center [344, 183] width 689 height 296
click at [543, 219] on div "[PERSON_NAME] & [PERSON_NAME] [STREET_ADDRESS]" at bounding box center [344, 183] width 689 height 296
click at [515, 187] on div "Eliyahu & [PERSON_NAME] [STREET_ADDRESS]" at bounding box center [344, 183] width 689 height 296
click at [524, 198] on div "[PERSON_NAME] & [PERSON_NAME] [STREET_ADDRESS]" at bounding box center [344, 183] width 689 height 296
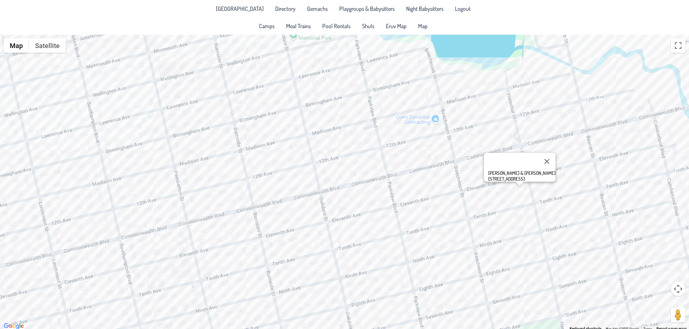
click at [524, 198] on div "[PERSON_NAME] & [PERSON_NAME] [STREET_ADDRESS]" at bounding box center [344, 183] width 689 height 296
click at [505, 223] on div "Simcha & [PERSON_NAME] [STREET_ADDRESS]" at bounding box center [344, 183] width 689 height 296
click at [497, 225] on div "Shmuly & [PERSON_NAME] [STREET_ADDRESS]" at bounding box center [344, 183] width 689 height 296
click at [464, 227] on div "[PERSON_NAME] & [PERSON_NAME] [STREET_ADDRESS]" at bounding box center [344, 183] width 689 height 296
click at [607, 180] on div "[PERSON_NAME] & [PERSON_NAME] [STREET_ADDRESS]" at bounding box center [344, 183] width 689 height 296
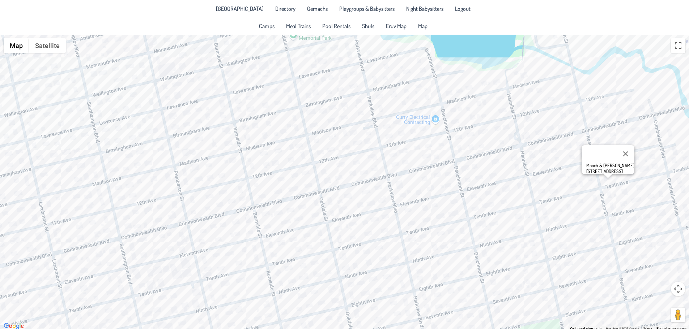
click at [661, 213] on div "Mooch & [PERSON_NAME] [STREET_ADDRESS]" at bounding box center [344, 183] width 689 height 296
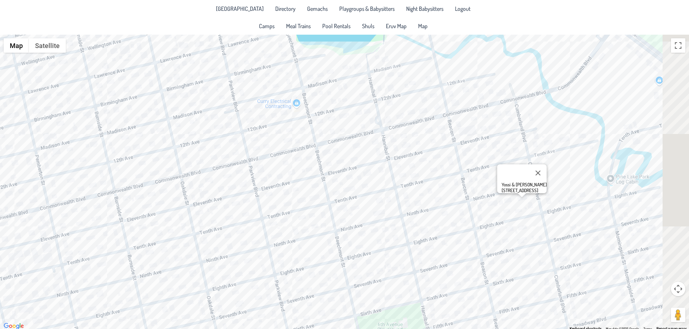
drag, startPoint x: 619, startPoint y: 223, endPoint x: 497, endPoint y: 207, distance: 123.3
click at [497, 207] on div "Yossi & [PERSON_NAME] [STREET_ADDRESS]" at bounding box center [344, 183] width 689 height 296
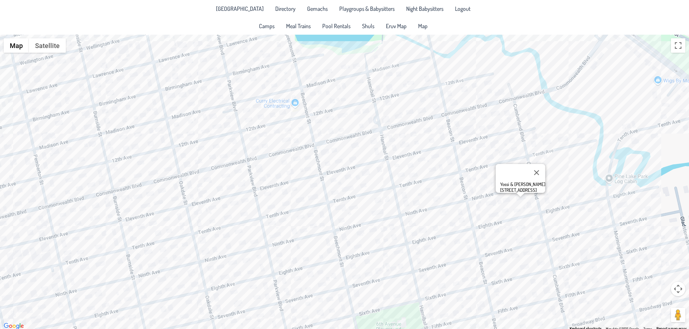
click at [574, 200] on div "Yossi & [PERSON_NAME] [STREET_ADDRESS]" at bounding box center [344, 183] width 689 height 296
click at [593, 240] on div "Yossi & [PERSON_NAME] [STREET_ADDRESS]" at bounding box center [344, 183] width 689 height 296
click at [595, 250] on div "Avromi & [PERSON_NAME] [STREET_ADDRESS]" at bounding box center [344, 183] width 689 height 296
click at [641, 244] on div "[PERSON_NAME] & [PERSON_NAME] [STREET_ADDRESS]" at bounding box center [344, 183] width 689 height 296
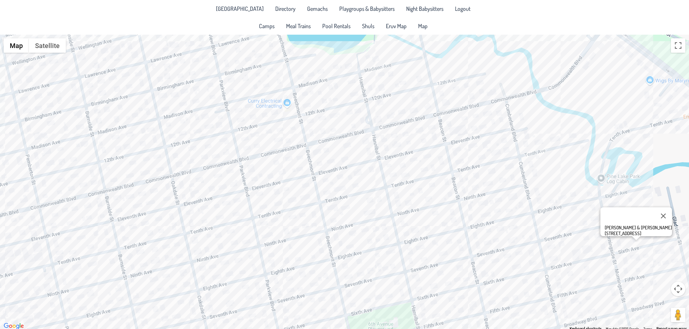
click at [532, 255] on div "[PERSON_NAME] & Sora [PERSON_NAME] [STREET_ADDRESS]" at bounding box center [344, 183] width 689 height 296
click at [493, 244] on div "[PERSON_NAME] & [PERSON_NAME] [STREET_ADDRESS]" at bounding box center [344, 183] width 689 height 296
click at [510, 195] on div "Izzy & [PERSON_NAME] [STREET_ADDRESS]" at bounding box center [344, 183] width 689 height 296
click at [474, 127] on div "Yossi & [PERSON_NAME] [STREET_ADDRESS]" at bounding box center [344, 183] width 689 height 296
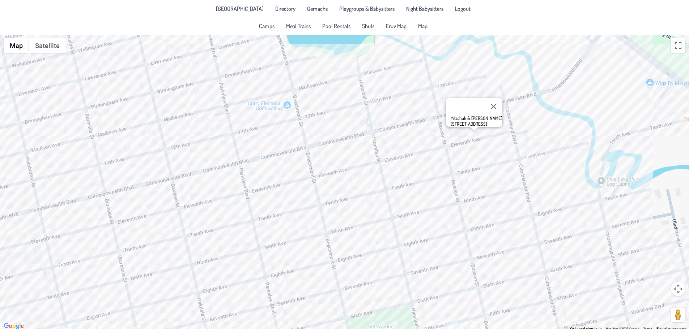
click at [455, 135] on div "Yitzchak & [PERSON_NAME] [STREET_ADDRESS]" at bounding box center [344, 183] width 689 height 296
click at [460, 170] on div "Shaya & [PERSON_NAME] [STREET_ADDRESS]" at bounding box center [344, 183] width 689 height 296
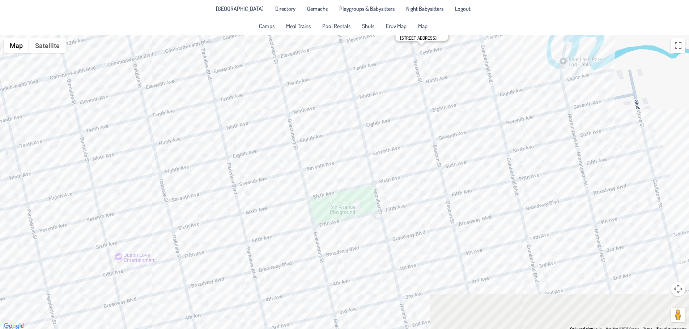
drag, startPoint x: 542, startPoint y: 267, endPoint x: 491, endPoint y: 102, distance: 172.1
click at [491, 102] on div "Mooch & [PERSON_NAME] [STREET_ADDRESS]" at bounding box center [344, 183] width 689 height 296
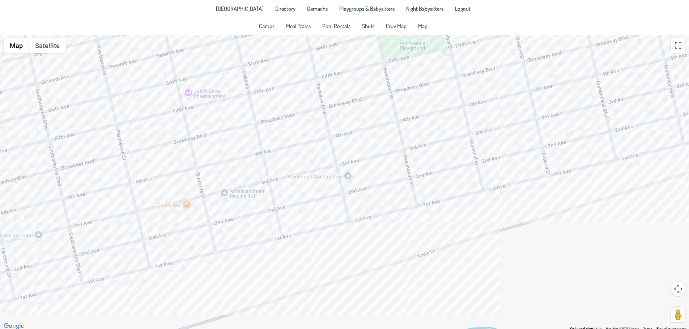
drag, startPoint x: 319, startPoint y: 178, endPoint x: 403, endPoint y: 68, distance: 139.2
click at [403, 68] on div "Mooch & [PERSON_NAME] [STREET_ADDRESS]" at bounding box center [344, 183] width 689 height 296
click at [305, 192] on div "Mooch & [PERSON_NAME] [STREET_ADDRESS]" at bounding box center [344, 183] width 689 height 296
click at [353, 186] on div "[PERSON_NAME] & [PERSON_NAME] [STREET_ADDRESS]" at bounding box center [344, 183] width 689 height 296
click at [353, 181] on div "[PERSON_NAME] & [PERSON_NAME] [STREET_ADDRESS]" at bounding box center [344, 183] width 689 height 296
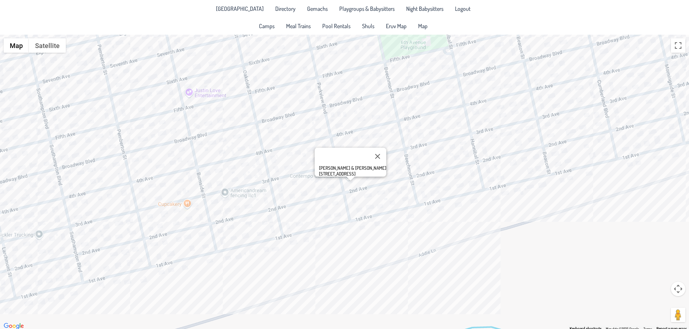
click at [299, 182] on div "[PERSON_NAME] & [PERSON_NAME] [STREET_ADDRESS]" at bounding box center [344, 183] width 689 height 296
click at [290, 197] on div "Akiva & [PERSON_NAME] [STREET_ADDRESS]" at bounding box center [344, 183] width 689 height 296
click at [236, 207] on div "Pinny & [PERSON_NAME] [STREET_ADDRESS]" at bounding box center [344, 183] width 689 height 296
click at [188, 210] on div "[PERSON_NAME] & [PERSON_NAME] [STREET_ADDRESS]" at bounding box center [344, 183] width 689 height 296
click at [146, 217] on div "[PERSON_NAME] & [PERSON_NAME] [STREET_ADDRESS]" at bounding box center [344, 183] width 689 height 296
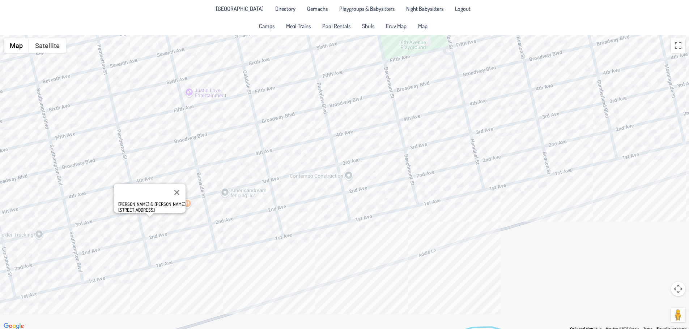
click at [245, 167] on div "[PERSON_NAME] & [PERSON_NAME] [STREET_ADDRESS]" at bounding box center [344, 183] width 689 height 296
click at [279, 137] on button "Close" at bounding box center [287, 140] width 17 height 17
click at [248, 143] on div at bounding box center [344, 183] width 689 height 296
click at [275, 116] on button "Close" at bounding box center [278, 122] width 17 height 17
click at [270, 133] on div at bounding box center [344, 183] width 689 height 296
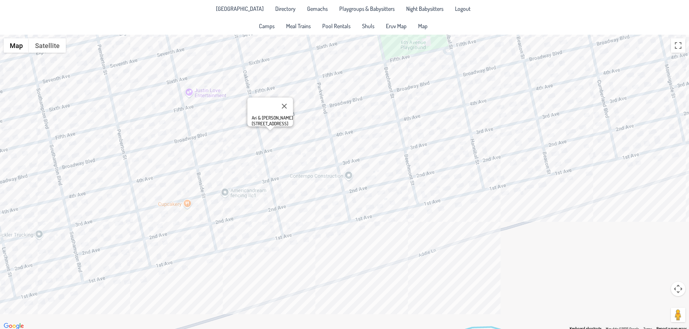
click at [240, 123] on div "Ari & [PERSON_NAME] [STREET_ADDRESS]" at bounding box center [344, 183] width 689 height 296
click at [234, 123] on div "Ari & [PERSON_NAME] [STREET_ADDRESS]" at bounding box center [344, 183] width 689 height 296
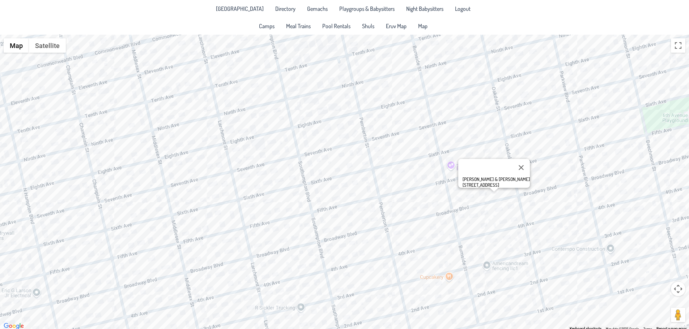
drag, startPoint x: 189, startPoint y: 110, endPoint x: 450, endPoint y: 184, distance: 272.3
click at [450, 184] on div "[PERSON_NAME] & [PERSON_NAME] [STREET_ADDRESS]" at bounding box center [344, 183] width 689 height 296
click at [355, 171] on div "[PERSON_NAME] & [PERSON_NAME] [STREET_ADDRESS]" at bounding box center [344, 183] width 689 height 296
click at [349, 165] on div "[PERSON_NAME] & [PERSON_NAME] [STREET_ADDRESS]" at bounding box center [344, 183] width 689 height 296
click at [349, 165] on div at bounding box center [349, 165] width 9 height 4
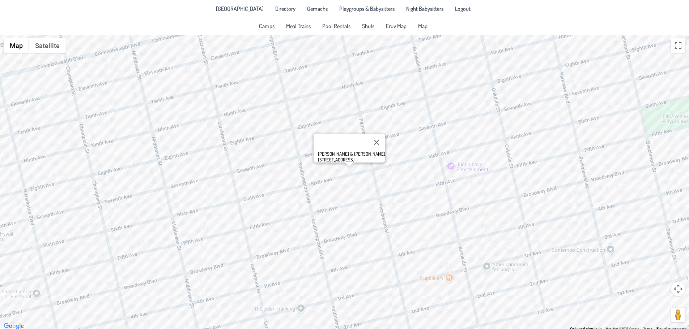
click at [294, 179] on div "[PERSON_NAME] & [PERSON_NAME] [STREET_ADDRESS]" at bounding box center [344, 183] width 689 height 296
click at [269, 182] on div "Nuchi & [PERSON_NAME] [STREET_ADDRESS]" at bounding box center [344, 183] width 689 height 296
click at [434, 180] on div "[PERSON_NAME] & [PERSON_NAME] [STREET_ADDRESS]" at bounding box center [344, 183] width 689 height 296
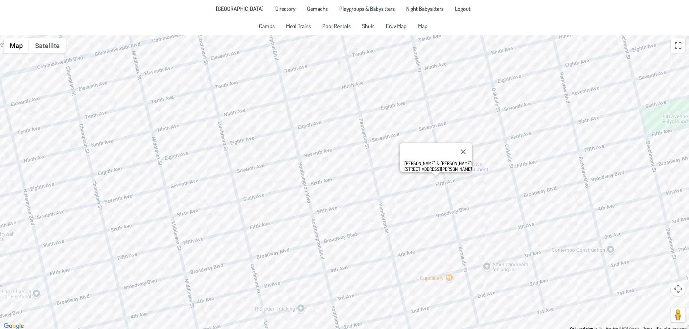
click at [425, 176] on div "[PERSON_NAME] & [PERSON_NAME] [STREET_ADDRESS][PERSON_NAME]" at bounding box center [344, 183] width 689 height 296
click at [401, 201] on div "[PERSON_NAME] & [PERSON_NAME] [STREET_ADDRESS]" at bounding box center [344, 183] width 689 height 296
click at [340, 119] on div "Mordy & [PERSON_NAME] [STREET_ADDRESS]" at bounding box center [344, 183] width 689 height 296
click at [339, 133] on div "Mordy & [PERSON_NAME] [STREET_ADDRESS]" at bounding box center [344, 183] width 689 height 296
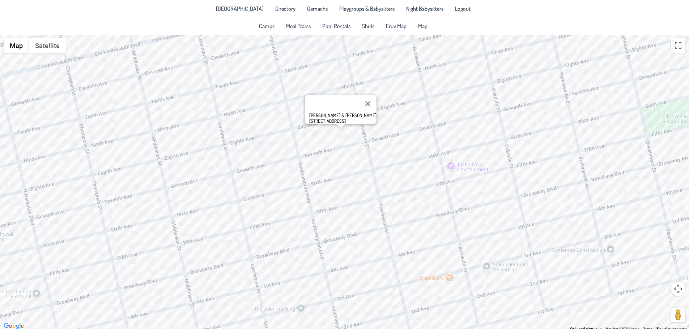
click at [339, 131] on div "[PERSON_NAME] & [PERSON_NAME] [STREET_ADDRESS]" at bounding box center [344, 183] width 689 height 296
click at [436, 133] on div "[PERSON_NAME] & [PERSON_NAME] [STREET_ADDRESS]" at bounding box center [344, 183] width 689 height 296
click at [461, 144] on div "[PERSON_NAME] & [PERSON_NAME] [STREET_ADDRESS][PERSON_NAME]" at bounding box center [344, 183] width 689 height 296
click at [477, 170] on div "[PERSON_NAME] & [PERSON_NAME] [STREET_ADDRESS]" at bounding box center [344, 183] width 689 height 296
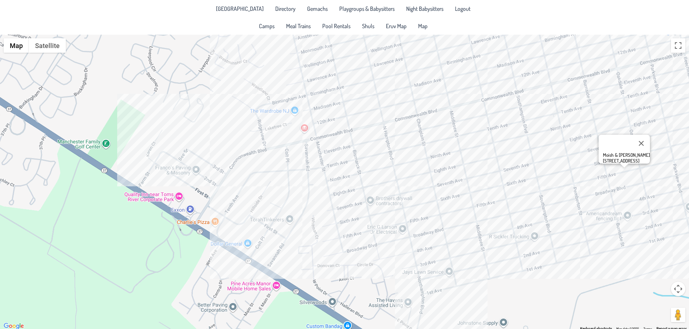
drag, startPoint x: 106, startPoint y: 103, endPoint x: 356, endPoint y: 128, distance: 250.7
click at [356, 128] on div "Moish & [PERSON_NAME] [STREET_ADDRESS]" at bounding box center [344, 183] width 689 height 296
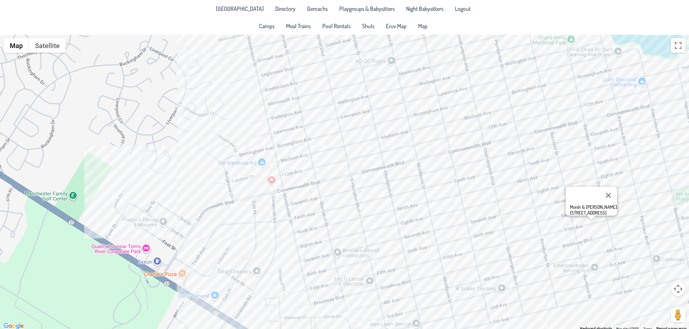
drag, startPoint x: 178, startPoint y: 116, endPoint x: 145, endPoint y: 170, distance: 62.8
click at [145, 170] on div "Moish & [PERSON_NAME] [STREET_ADDRESS]" at bounding box center [344, 183] width 689 height 296
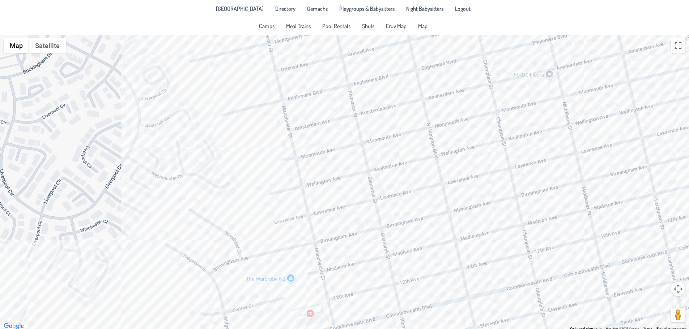
drag, startPoint x: 230, startPoint y: 105, endPoint x: 227, endPoint y: 165, distance: 60.1
click at [227, 165] on div "Moish & [PERSON_NAME] [STREET_ADDRESS]" at bounding box center [344, 183] width 689 height 296
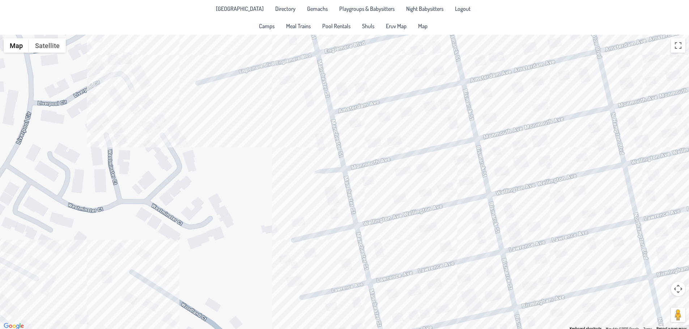
click at [259, 94] on div "Moish & [PERSON_NAME] [STREET_ADDRESS]" at bounding box center [344, 183] width 689 height 296
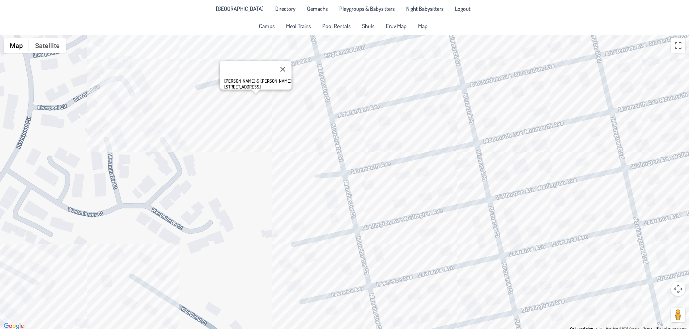
click at [229, 96] on div "[PERSON_NAME] & [PERSON_NAME] [STREET_ADDRESS]" at bounding box center [344, 183] width 689 height 296
click at [212, 128] on div "[PERSON_NAME] & [PERSON_NAME] [STREET_ADDRESS]" at bounding box center [344, 183] width 689 height 296
click at [190, 68] on div "Yitzy & [PERSON_NAME] [STREET_ADDRESS]" at bounding box center [344, 183] width 689 height 296
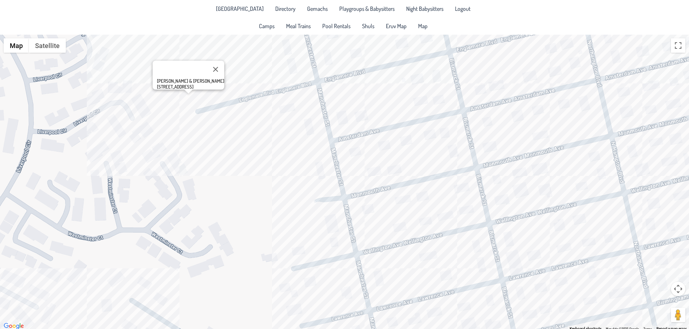
click at [192, 129] on div "[PERSON_NAME] & [PERSON_NAME] [STREET_ADDRESS]" at bounding box center [344, 183] width 689 height 296
click at [257, 76] on div "[PERSON_NAME] & [PERSON_NAME] [STREET_ADDRESS]" at bounding box center [344, 183] width 689 height 296
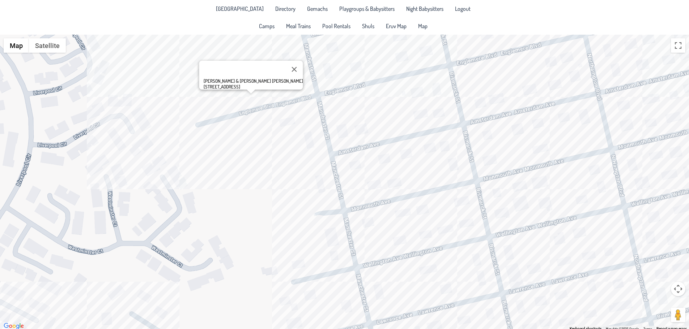
click at [311, 206] on div "[PERSON_NAME] & [PERSON_NAME] [PERSON_NAME] [STREET_ADDRESS]" at bounding box center [344, 183] width 689 height 296
click at [292, 207] on div "[PERSON_NAME] & [PERSON_NAME] [STREET_ADDRESS]" at bounding box center [344, 183] width 689 height 296
click at [301, 242] on div "[PERSON_NAME] & [PERSON_NAME] [STREET_ADDRESS]" at bounding box center [344, 183] width 689 height 296
click at [312, 300] on div "[PERSON_NAME] & [PERSON_NAME] [STREET_ADDRESS]" at bounding box center [344, 183] width 689 height 296
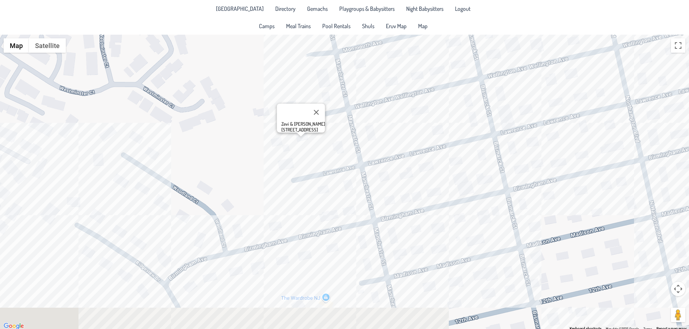
drag, startPoint x: 333, startPoint y: 321, endPoint x: 321, endPoint y: 140, distance: 182.2
click at [321, 140] on div "Zevi & [PERSON_NAME] [STREET_ADDRESS]" at bounding box center [344, 183] width 689 height 296
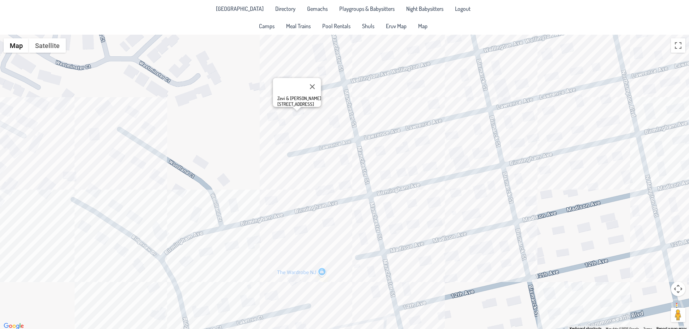
click at [324, 186] on div "Zevi & [PERSON_NAME] [STREET_ADDRESS]" at bounding box center [344, 183] width 689 height 296
click at [232, 203] on div "[PERSON_NAME] & [PERSON_NAME] [STREET_ADDRESS]" at bounding box center [344, 183] width 689 height 296
click at [105, 196] on div "Yossi & [PERSON_NAME] [STREET_ADDRESS]" at bounding box center [344, 183] width 689 height 296
click at [101, 195] on div "Yossi & [PERSON_NAME] [STREET_ADDRESS]" at bounding box center [344, 183] width 689 height 296
click at [62, 176] on div "[PERSON_NAME] & [PERSON_NAME] [STREET_ADDRESS]" at bounding box center [344, 183] width 689 height 296
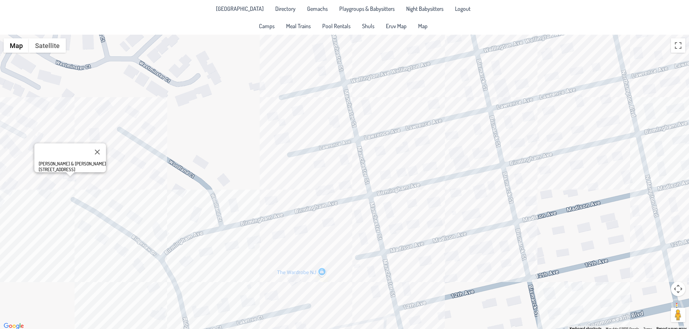
click at [205, 251] on div "[PERSON_NAME] & [PERSON_NAME] [STREET_ADDRESS]" at bounding box center [344, 183] width 689 height 296
click at [232, 252] on div "[PERSON_NAME] & [PERSON_NAME] Erlbaum [STREET_ADDRESS]" at bounding box center [344, 183] width 689 height 296
click at [255, 249] on div "Yitzy & [PERSON_NAME] [STREET_ADDRESS]" at bounding box center [344, 183] width 689 height 296
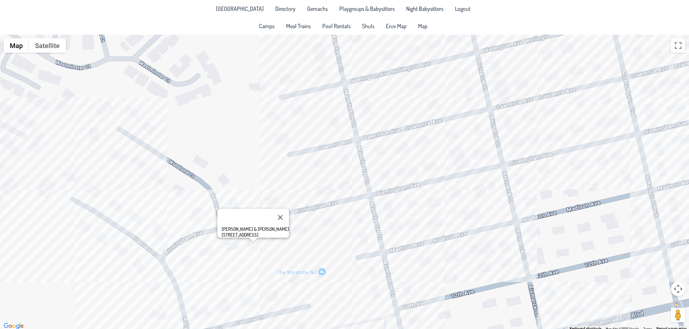
click at [302, 231] on div "[PERSON_NAME] & [PERSON_NAME] [STREET_ADDRESS]" at bounding box center [344, 183] width 689 height 296
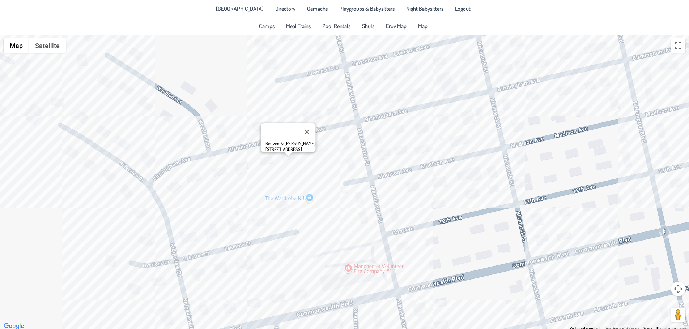
drag, startPoint x: 268, startPoint y: 249, endPoint x: 255, endPoint y: 170, distance: 79.9
click at [255, 170] on div "Reuven & [PERSON_NAME] [STREET_ADDRESS]" at bounding box center [344, 183] width 689 height 296
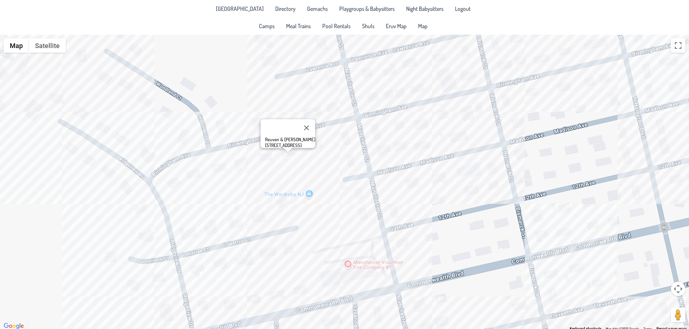
click at [114, 261] on div "Reuven & [PERSON_NAME] [STREET_ADDRESS]" at bounding box center [344, 183] width 689 height 296
click at [154, 232] on div "Lipa & [PERSON_NAME] [STREET_ADDRESS]" at bounding box center [344, 183] width 689 height 296
click at [130, 281] on div "[PERSON_NAME] & [PERSON_NAME] 3 Overlook Court" at bounding box center [344, 183] width 689 height 296
click at [193, 267] on div "Volvi & [PERSON_NAME] [STREET_ADDRESS]" at bounding box center [344, 183] width 689 height 296
click at [217, 269] on div "[PERSON_NAME] & [PERSON_NAME] [STREET_ADDRESS]" at bounding box center [344, 183] width 689 height 296
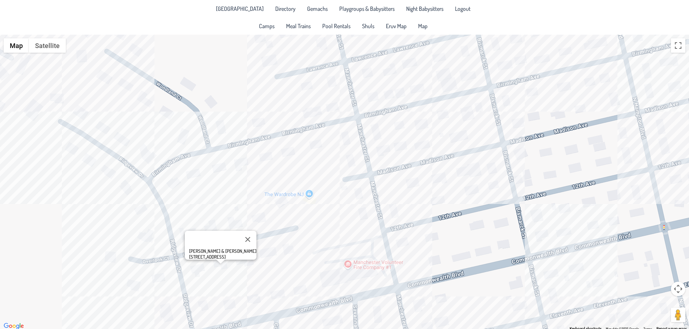
click at [276, 255] on div "[PERSON_NAME] & [PERSON_NAME] [STREET_ADDRESS]" at bounding box center [344, 183] width 689 height 296
click at [208, 226] on div "[PERSON_NAME] & [PERSON_NAME] [STREET_ADDRESS]" at bounding box center [344, 183] width 689 height 296
click at [229, 227] on div "[PERSON_NAME] & [PERSON_NAME] [STREET_ADDRESS]" at bounding box center [344, 183] width 689 height 296
click at [306, 201] on div "Mordy & [PERSON_NAME] [STREET_ADDRESS]" at bounding box center [344, 183] width 689 height 296
click at [362, 215] on div "[PERSON_NAME] & [PERSON_NAME] [STREET_ADDRESS]" at bounding box center [344, 183] width 689 height 296
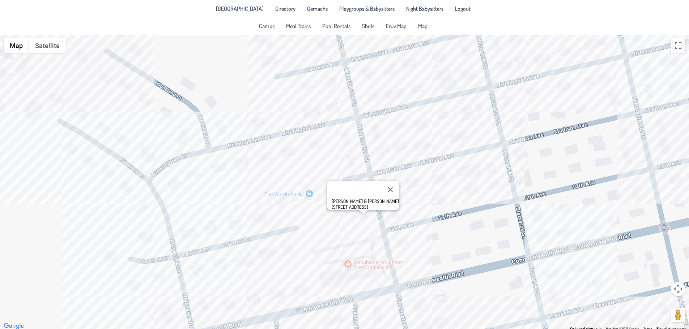
click at [401, 240] on div "[PERSON_NAME] & [PERSON_NAME] [STREET_ADDRESS]" at bounding box center [344, 183] width 689 height 296
click at [301, 192] on div "Paysach & [PERSON_NAME] [STREET_ADDRESS]" at bounding box center [344, 183] width 689 height 296
click at [268, 197] on div "[PERSON_NAME] & [PERSON_NAME] [STREET_ADDRESS]" at bounding box center [344, 183] width 689 height 296
click at [266, 195] on div "The Wardrobe [GEOGRAPHIC_DATA] The Wardrobe [GEOGRAPHIC_DATA] [STREET_ADDRESS] …" at bounding box center [344, 183] width 689 height 296
click at [283, 179] on span "View on Google Maps" at bounding box center [289, 181] width 39 height 6
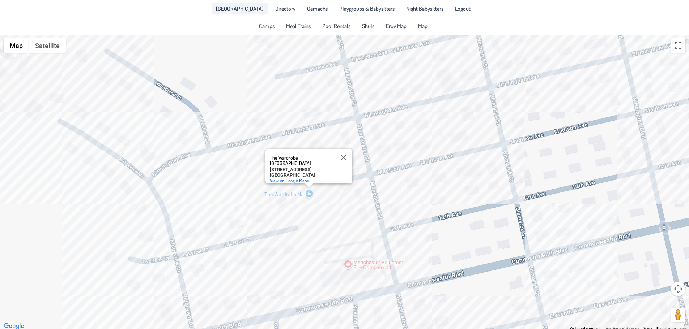
click at [238, 4] on link "[GEOGRAPHIC_DATA]" at bounding box center [240, 9] width 56 height 12
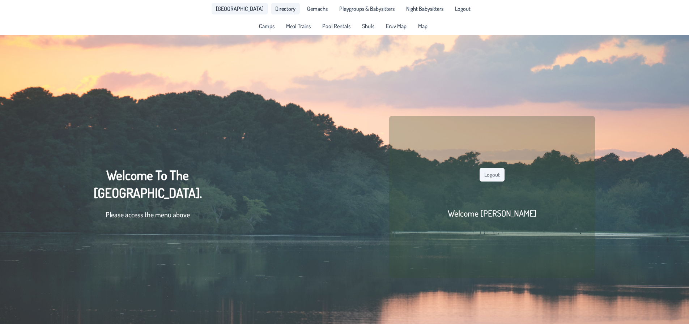
click at [279, 9] on span "Directory" at bounding box center [285, 9] width 20 height 6
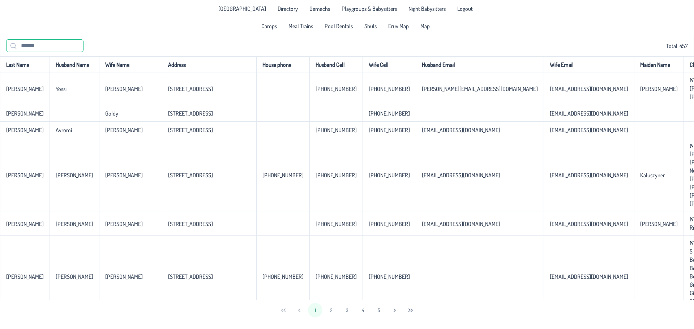
click at [52, 48] on input "text" at bounding box center [44, 45] width 77 height 13
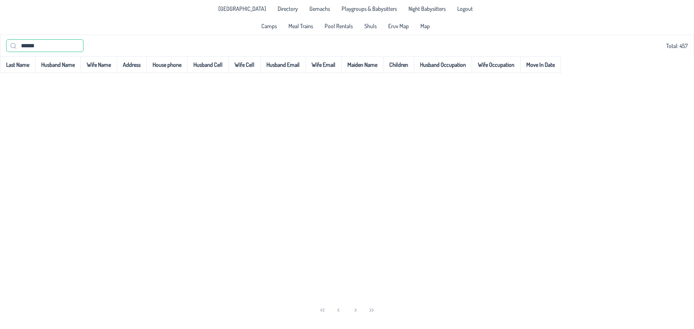
type input "******"
